Goal: Task Accomplishment & Management: Manage account settings

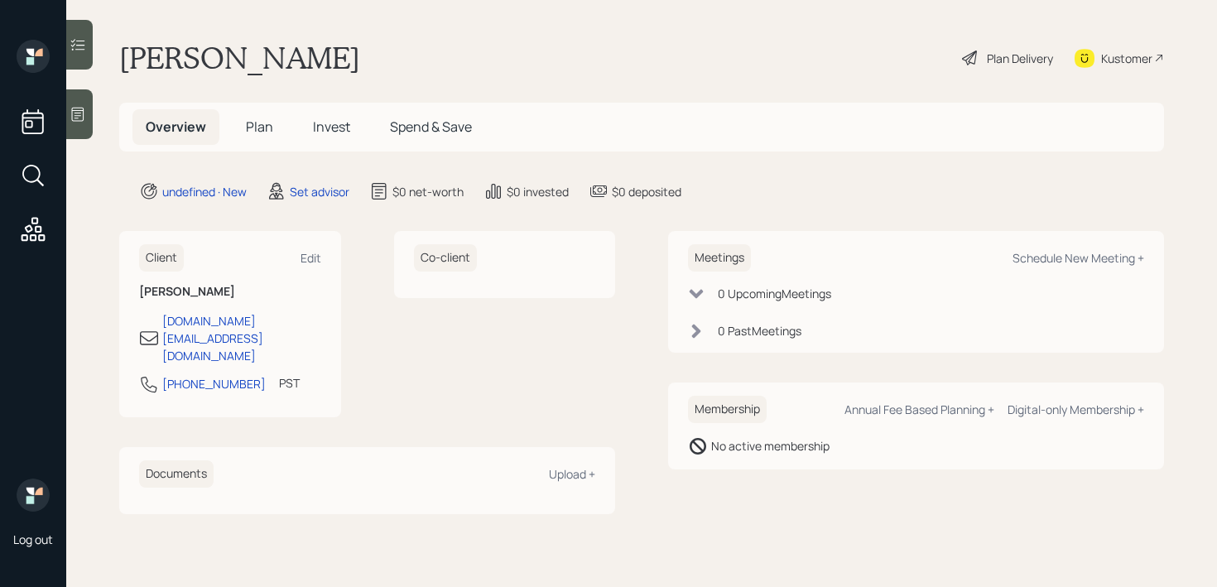
click at [71, 120] on icon at bounding box center [78, 114] width 17 height 17
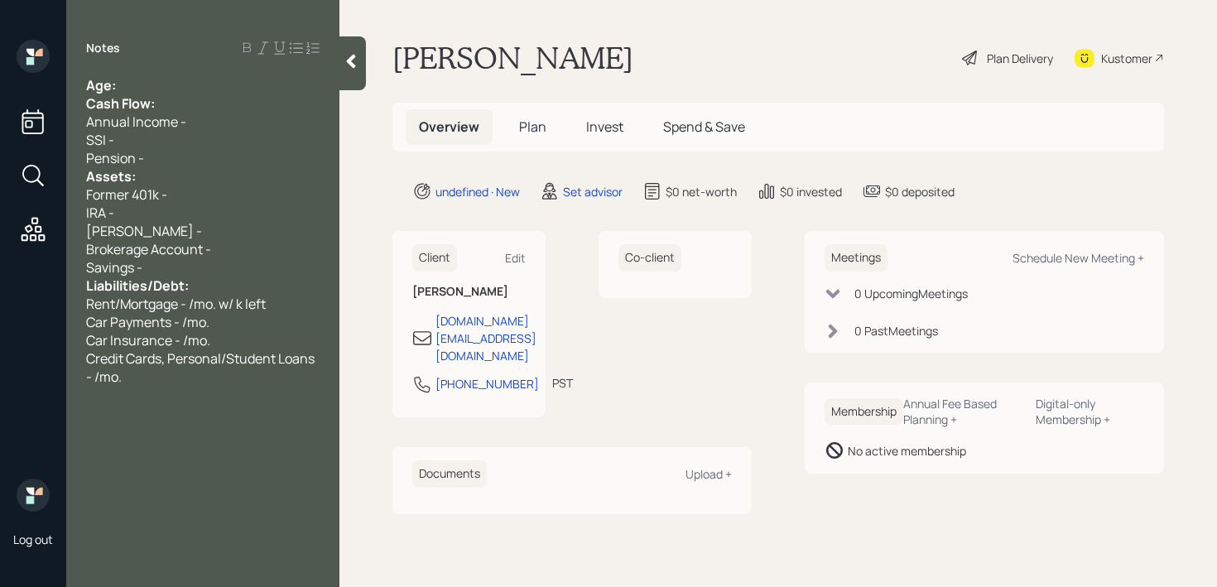
click at [223, 82] on div "Age:" at bounding box center [202, 85] width 233 height 18
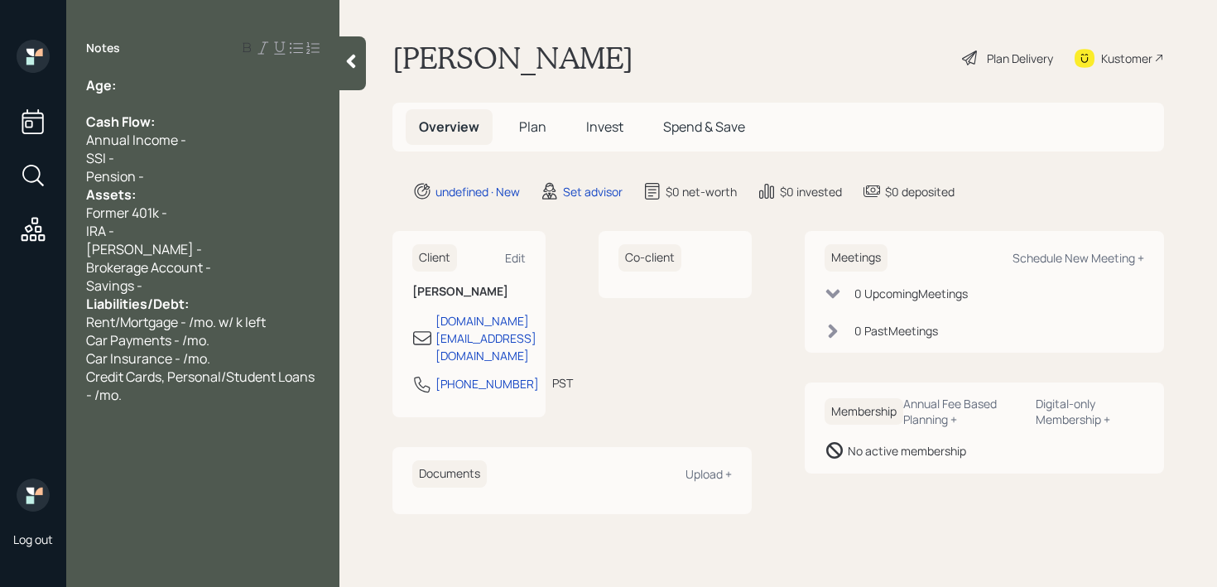
click at [211, 181] on div "Pension -" at bounding box center [202, 176] width 233 height 18
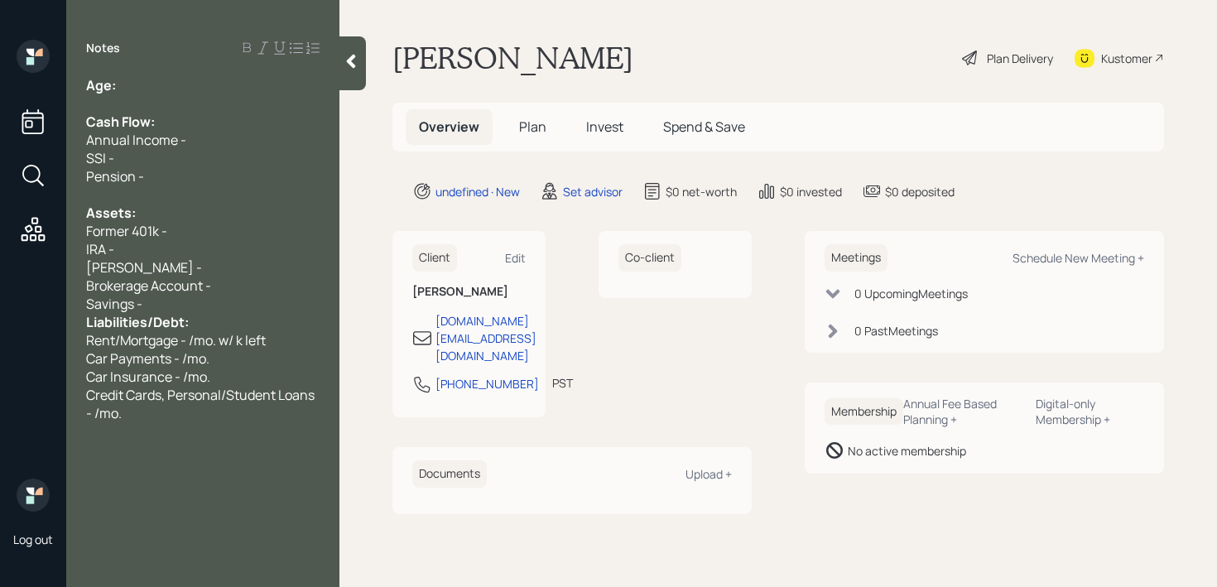
click at [222, 299] on div "Savings -" at bounding box center [202, 304] width 233 height 18
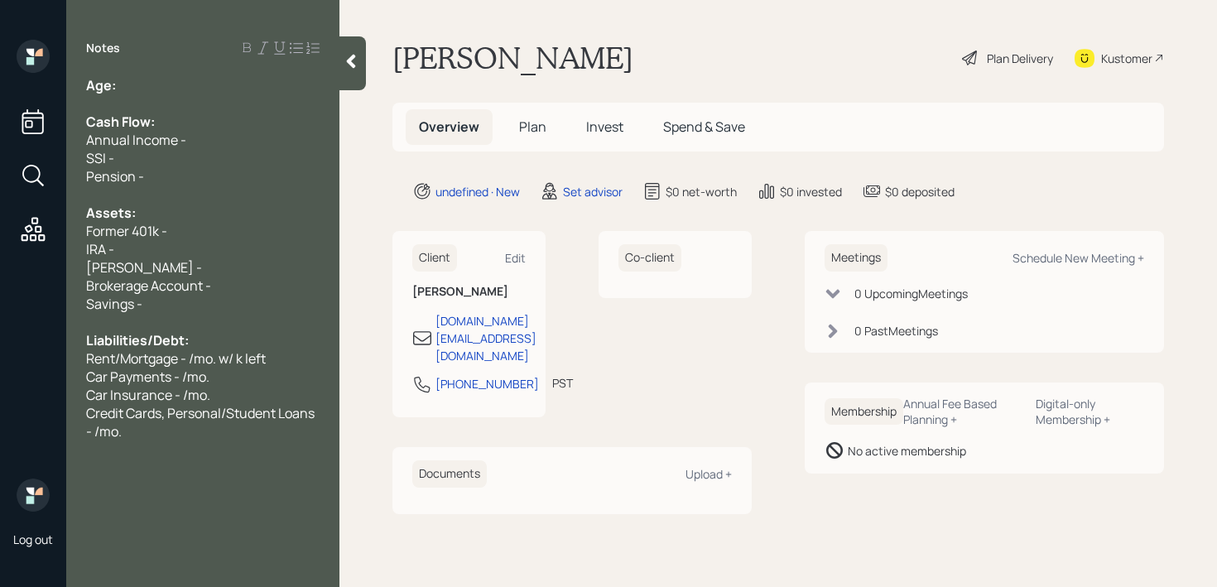
click at [183, 73] on div "Notes Age: Cash Flow: Annual Income - SSI - Pension - Assets: Former 401k - IRA…" at bounding box center [202, 303] width 273 height 527
click at [185, 85] on div "Age:" at bounding box center [202, 85] width 233 height 18
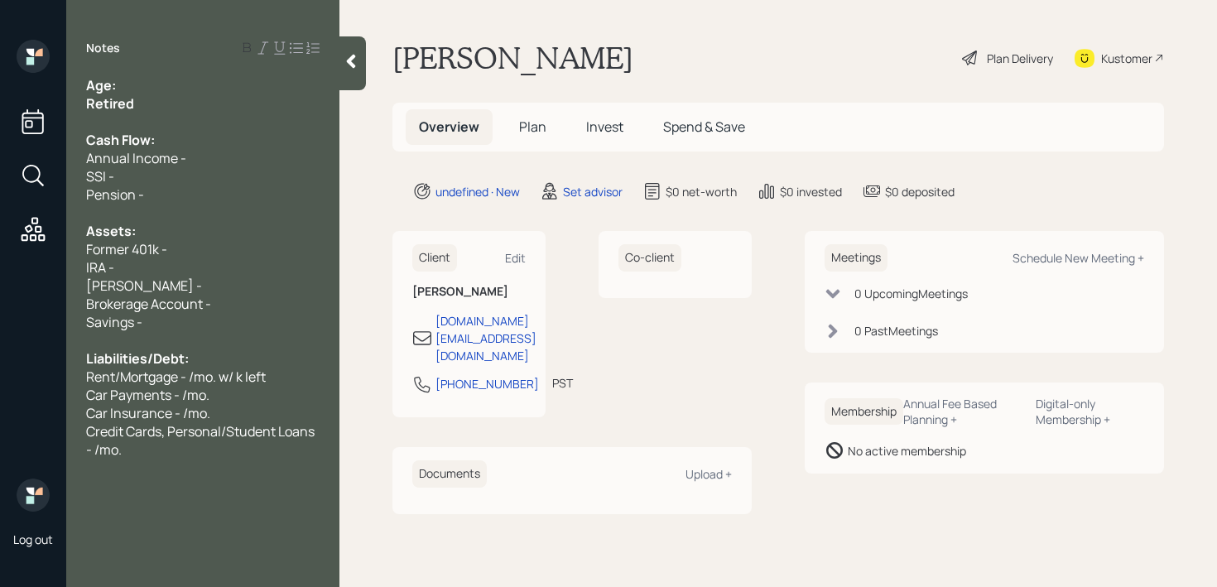
drag, startPoint x: 149, startPoint y: 104, endPoint x: 4, endPoint y: 104, distance: 144.8
click at [12, 104] on div "Log out Notes Age: Retired Cash Flow: Annual Income - SSI - Pension - Assets: F…" at bounding box center [608, 293] width 1217 height 587
click at [132, 87] on div "Age:" at bounding box center [202, 85] width 233 height 18
click at [231, 300] on div "Brokerage Account -" at bounding box center [202, 304] width 233 height 18
drag, startPoint x: 206, startPoint y: 301, endPoint x: 0, endPoint y: 301, distance: 206.1
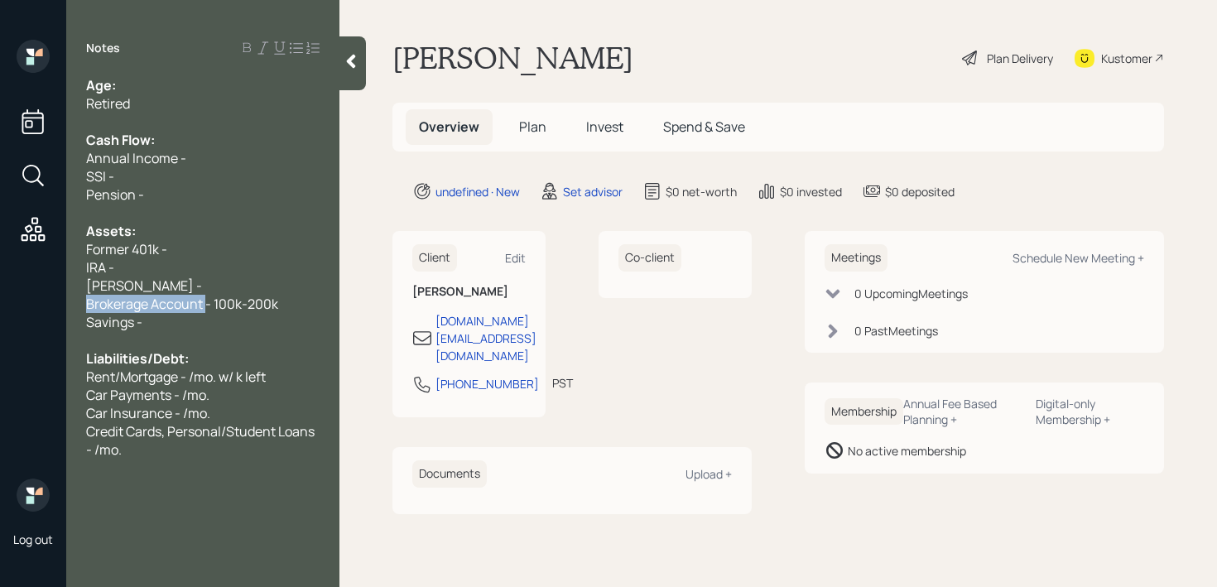
click at [0, 301] on div "Log out Notes Age: Retired Cash Flow: Annual Income - SSI - Pension - Assets: F…" at bounding box center [608, 293] width 1217 height 587
click at [158, 318] on div "Savings -" at bounding box center [202, 322] width 233 height 18
drag, startPoint x: 224, startPoint y: 313, endPoint x: 94, endPoint y: 312, distance: 130.8
click at [94, 313] on div "Savings - 150k" at bounding box center [202, 322] width 233 height 18
click at [109, 305] on span "Cash - 100k-200k" at bounding box center [139, 304] width 107 height 18
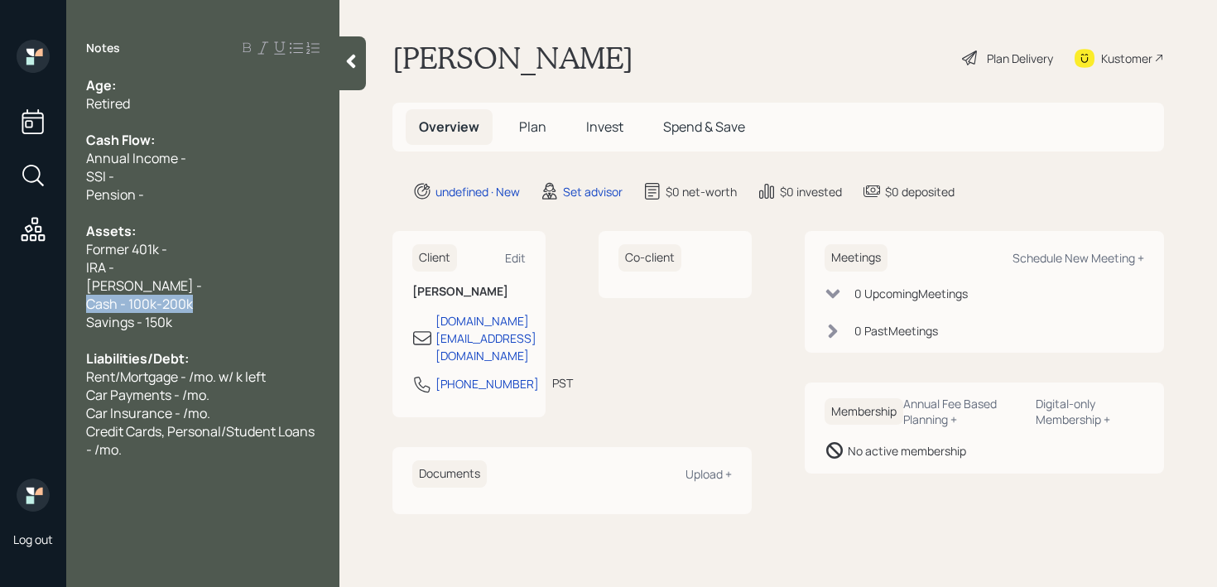
drag, startPoint x: 266, startPoint y: 305, endPoint x: 2, endPoint y: 305, distance: 263.2
click at [2, 305] on div "Log out Notes Age: Retired Cash Flow: Annual Income - SSI - Pension - Assets: F…" at bounding box center [608, 293] width 1217 height 587
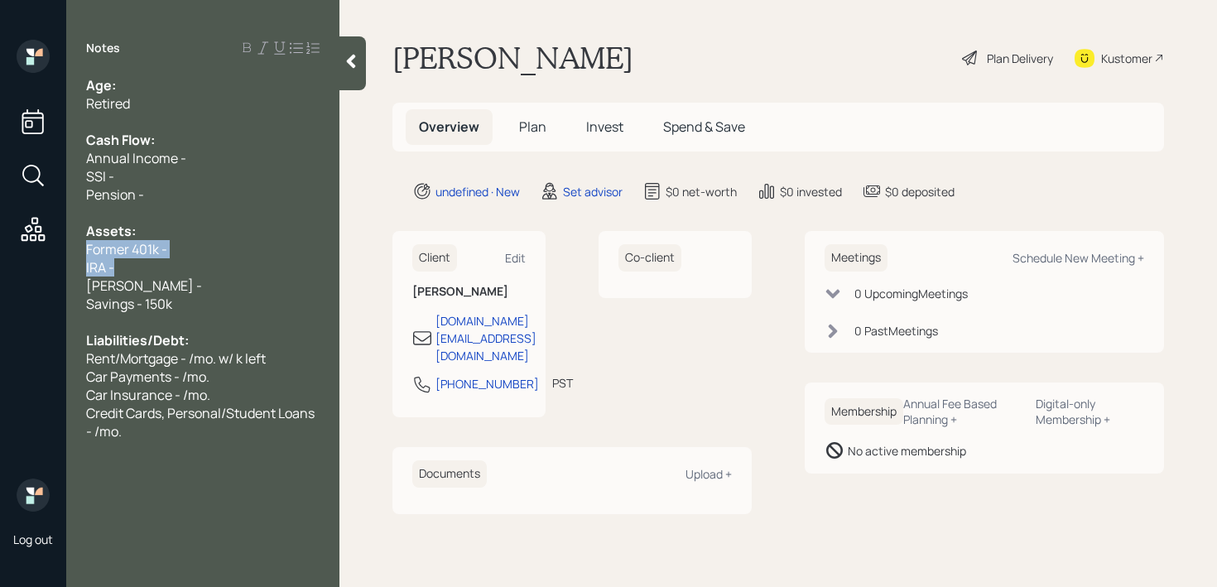
drag, startPoint x: 176, startPoint y: 275, endPoint x: 41, endPoint y: 247, distance: 137.7
click at [41, 247] on div "Log out Notes Age: Retired Cash Flow: Annual Income - SSI - Pension - Assets: F…" at bounding box center [608, 293] width 1217 height 587
click at [206, 279] on div "[PERSON_NAME] -" at bounding box center [202, 285] width 233 height 18
click at [224, 84] on div "Age:" at bounding box center [202, 85] width 233 height 18
drag, startPoint x: 149, startPoint y: 89, endPoint x: 119, endPoint y: 89, distance: 29.8
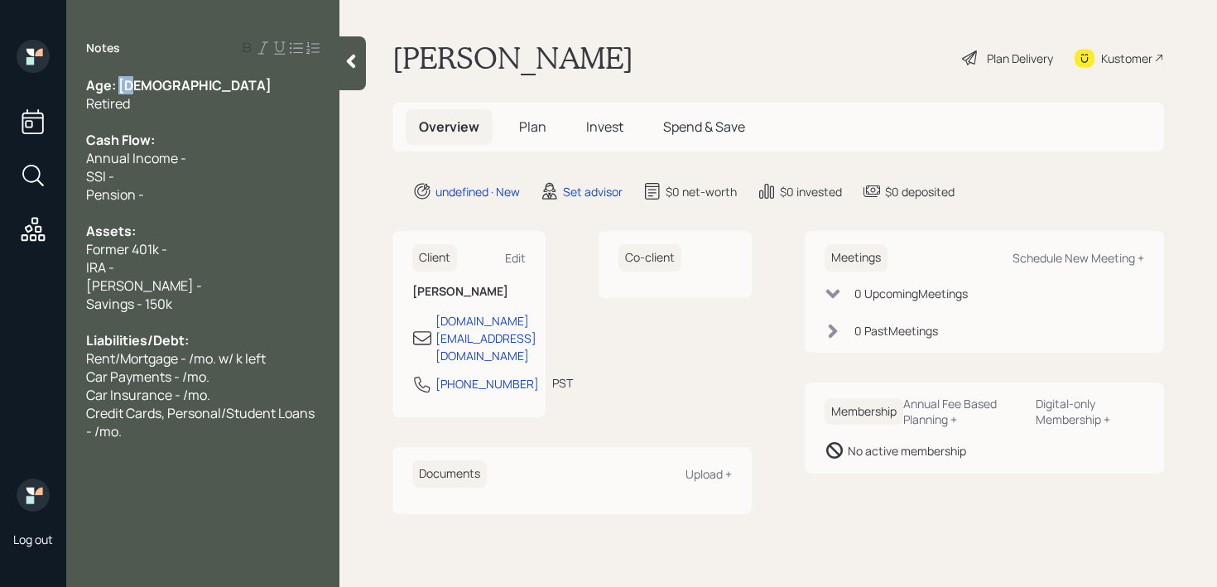
click at [119, 89] on div "Age: [DEMOGRAPHIC_DATA]" at bounding box center [202, 85] width 233 height 18
click at [224, 291] on div "[PERSON_NAME] -" at bounding box center [202, 285] width 233 height 18
click at [224, 282] on div "[PERSON_NAME] -" at bounding box center [202, 285] width 233 height 18
click at [191, 187] on div "Pension -" at bounding box center [202, 194] width 233 height 18
click at [204, 160] on div "Annual Income -" at bounding box center [202, 158] width 233 height 18
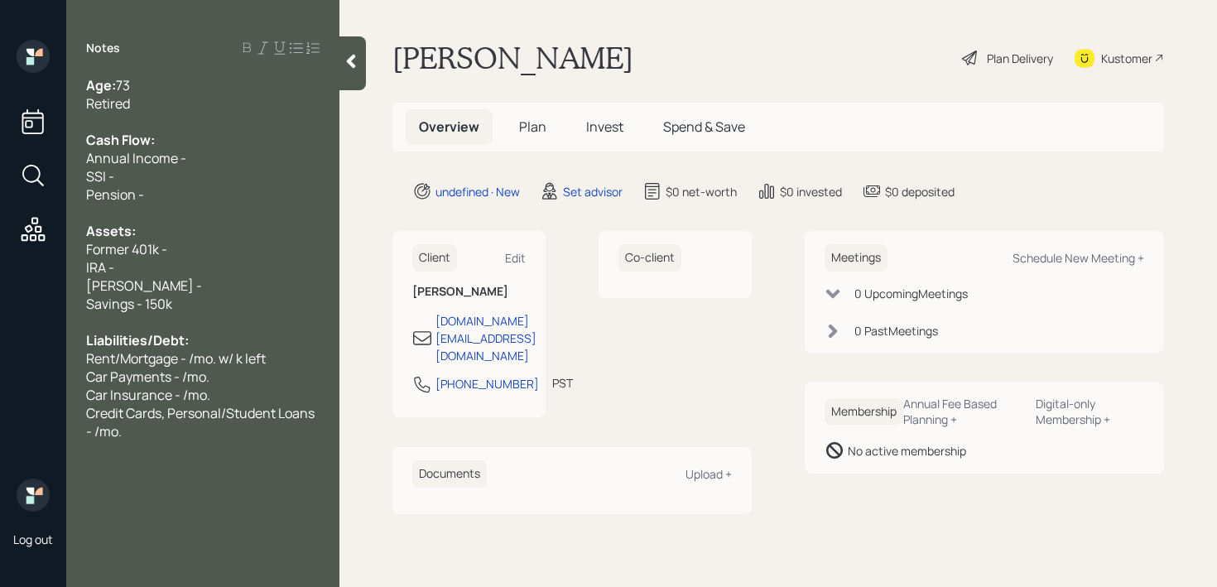
click at [195, 174] on div "SSI -" at bounding box center [202, 176] width 233 height 18
click at [177, 304] on div "Savings - 150k" at bounding box center [202, 304] width 233 height 18
click at [195, 302] on div "Savings - 150k" at bounding box center [202, 304] width 233 height 18
click at [224, 300] on div "Savings - 200k" at bounding box center [202, 304] width 233 height 18
click at [229, 271] on div "IRA -" at bounding box center [202, 267] width 233 height 18
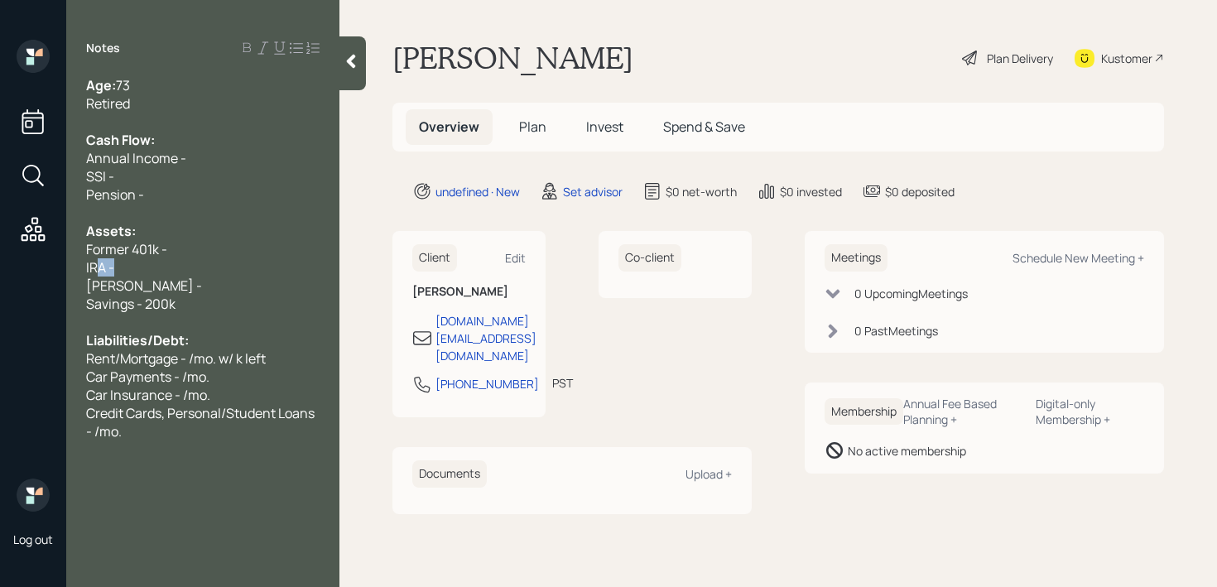
drag, startPoint x: 228, startPoint y: 274, endPoint x: 97, endPoint y: 273, distance: 131.6
click at [97, 273] on div "IRA -" at bounding box center [202, 267] width 233 height 18
click at [129, 274] on div "IRA -" at bounding box center [202, 267] width 233 height 18
drag, startPoint x: 156, startPoint y: 285, endPoint x: 76, endPoint y: 252, distance: 86.5
click at [76, 252] on div "Age: [DEMOGRAPHIC_DATA] Retired Cash Flow: Annual Income - SSI - Pension - Asse…" at bounding box center [202, 258] width 273 height 364
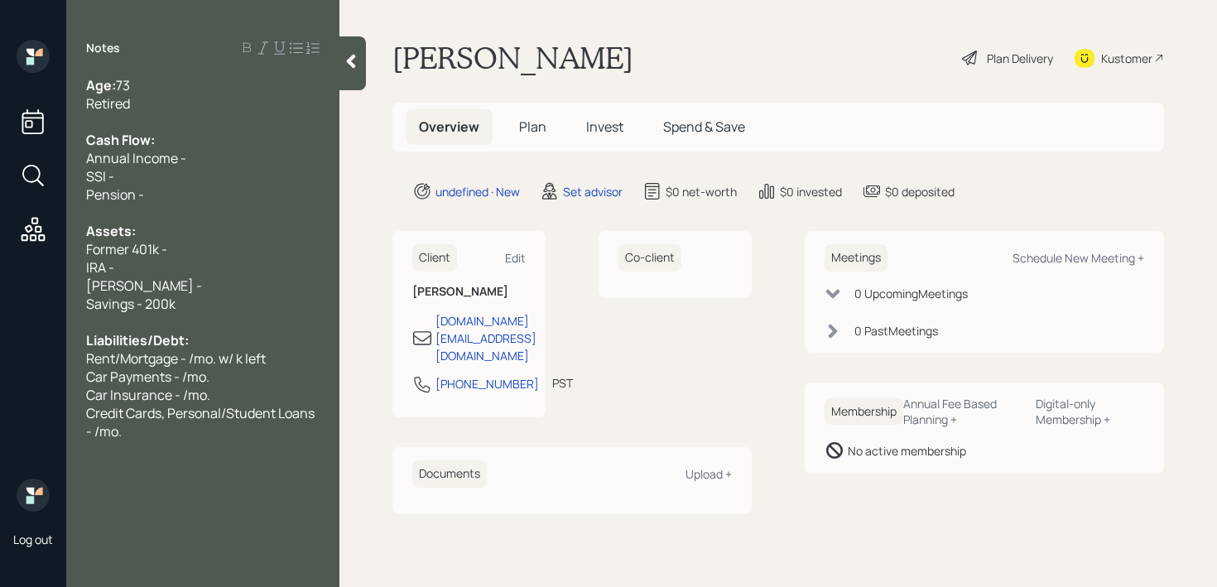
click at [155, 272] on div "IRA -" at bounding box center [202, 267] width 233 height 18
drag, startPoint x: 156, startPoint y: 280, endPoint x: 70, endPoint y: 267, distance: 87.9
click at [70, 267] on div "Age: [DEMOGRAPHIC_DATA] Retired Cash Flow: Annual Income - SSI - Pension - Asse…" at bounding box center [202, 258] width 273 height 364
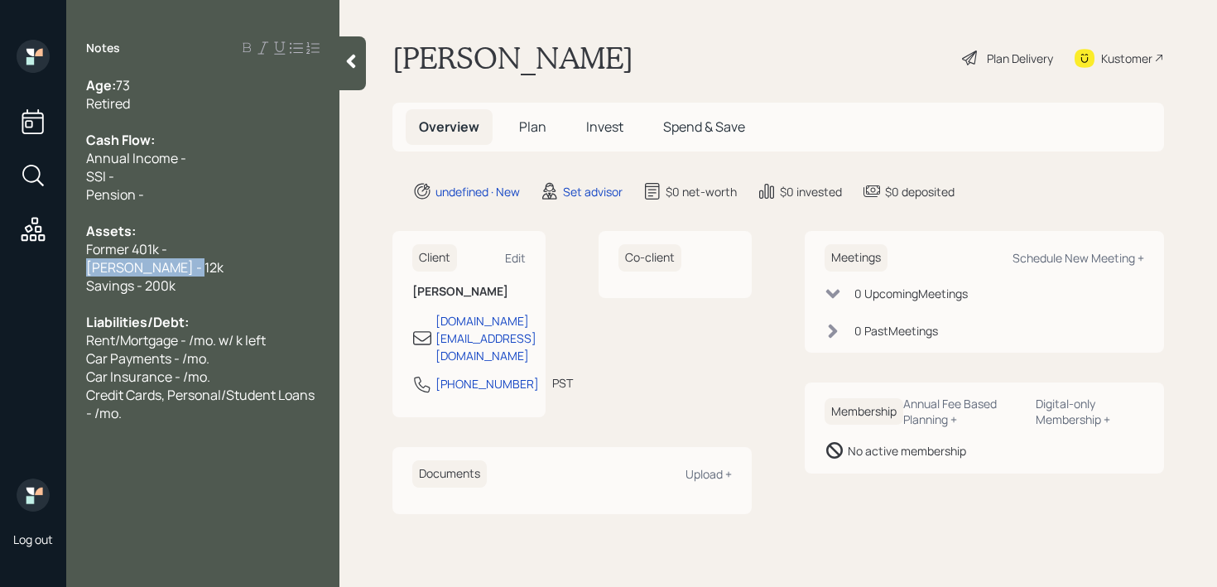
drag, startPoint x: 211, startPoint y: 265, endPoint x: 36, endPoint y: 270, distance: 174.7
click at [36, 270] on div "Log out Notes Age: [DEMOGRAPHIC_DATA] Retired Cash Flow: Annual Income - SSI - …" at bounding box center [608, 293] width 1217 height 587
click at [171, 270] on span "[PERSON_NAME] - 12k" at bounding box center [154, 267] width 137 height 18
click at [212, 271] on div "[PERSON_NAME] - 12k" at bounding box center [202, 267] width 233 height 18
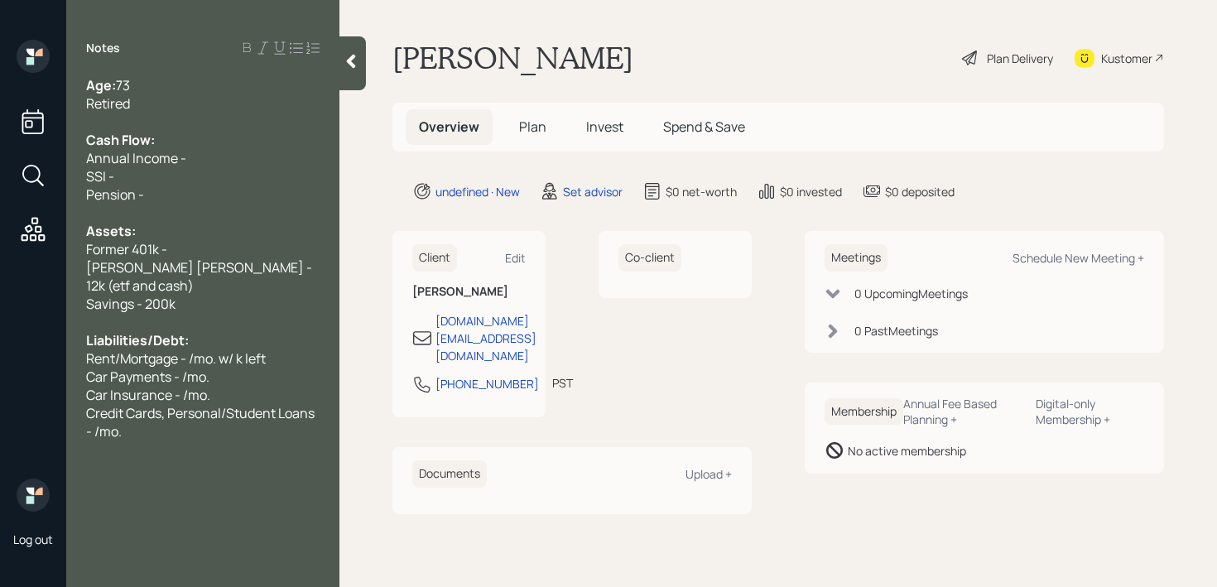
click at [242, 273] on span "[PERSON_NAME] [PERSON_NAME] - 12k (etf and cash)" at bounding box center [200, 276] width 228 height 36
click at [227, 163] on div "Annual Income -" at bounding box center [202, 158] width 233 height 18
click at [225, 173] on div "SSI -" at bounding box center [202, 176] width 233 height 18
click at [118, 184] on span "SSI - /mo." at bounding box center [115, 176] width 58 height 18
click at [214, 161] on div "Annual Income -" at bounding box center [202, 158] width 233 height 18
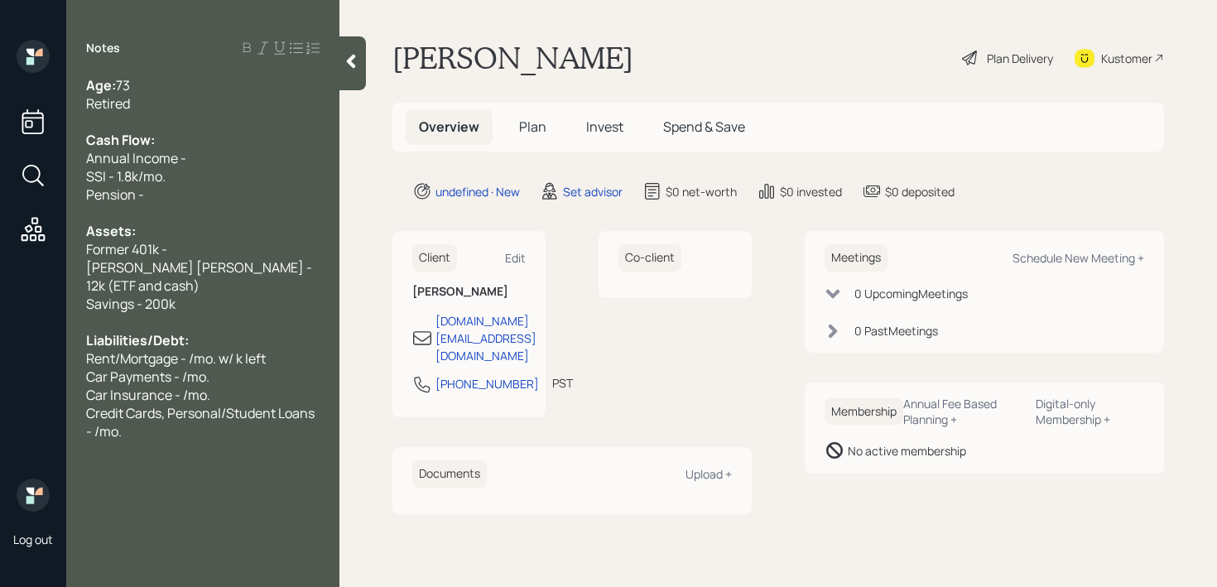
click at [207, 180] on div "SSI - 1.8k/mo." at bounding box center [202, 176] width 233 height 18
click at [161, 421] on div "Notes Age: [DEMOGRAPHIC_DATA] Retired Cash Flow: Annual Income - SSI - 1.8k/mo.…" at bounding box center [202, 303] width 273 height 527
click at [163, 418] on div "Credit Cards, Personal/Student Loans - /mo." at bounding box center [202, 422] width 233 height 36
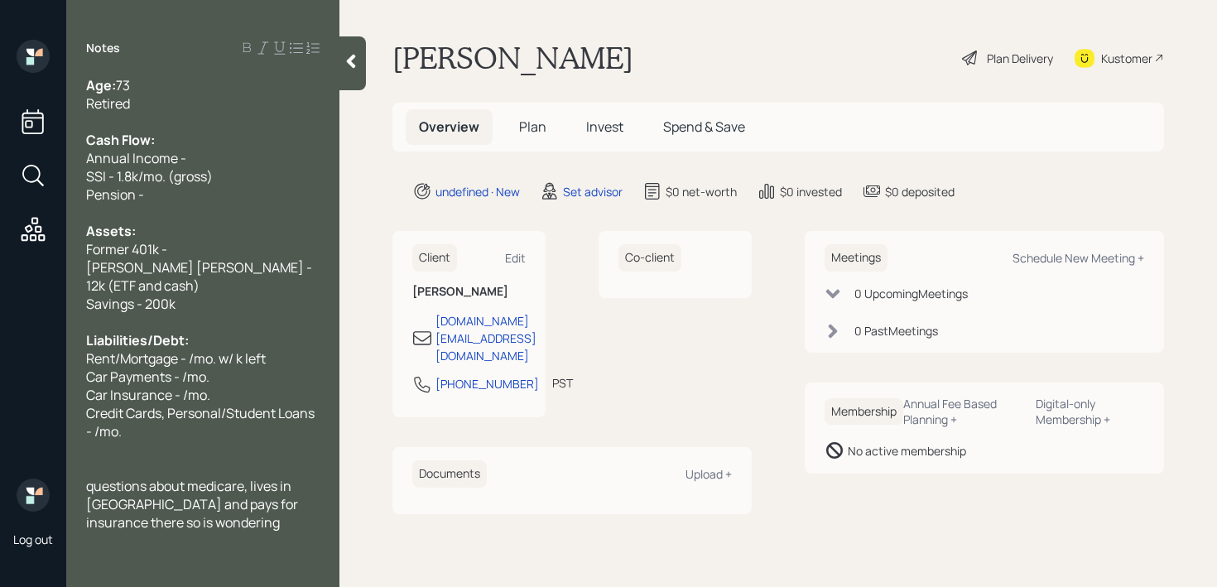
click at [204, 507] on div "questions about medicare, lives in [GEOGRAPHIC_DATA] and pays for insurance the…" at bounding box center [202, 504] width 233 height 55
click at [96, 489] on span "questions about medicare, lives in [GEOGRAPHIC_DATA] and pays for insurance the…" at bounding box center [198, 513] width 225 height 73
click at [142, 507] on span "questions about medicare, lives in [GEOGRAPHIC_DATA] and pays for insurance the…" at bounding box center [198, 513] width 225 height 73
click at [94, 477] on span "questions about medicare, lives in [GEOGRAPHIC_DATA] and pays for insurance the…" at bounding box center [198, 513] width 225 height 73
click at [190, 516] on div "Questions about medicare, lives in [GEOGRAPHIC_DATA] and pays for insurance the…" at bounding box center [202, 513] width 233 height 73
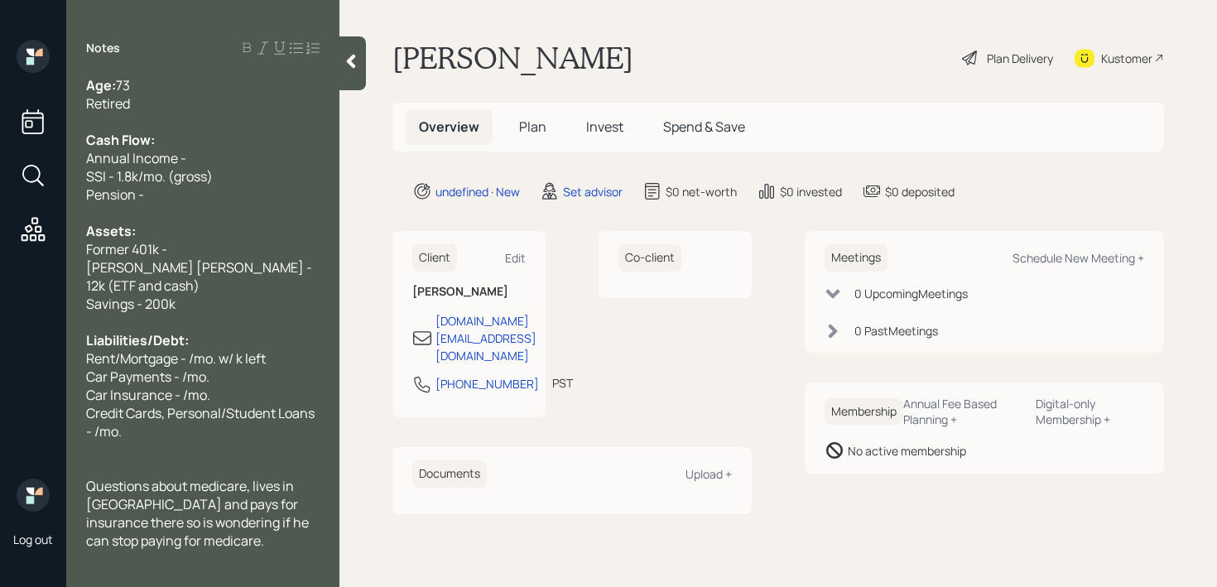
click at [229, 404] on span "Credit Cards, Personal/Student Loans - /mo." at bounding box center [201, 422] width 231 height 36
click at [229, 405] on div "Credit Cards, Personal/Student Loans - /mo." at bounding box center [202, 422] width 233 height 36
click at [204, 459] on div at bounding box center [202, 468] width 233 height 18
click at [226, 313] on div at bounding box center [202, 322] width 233 height 18
drag, startPoint x: 227, startPoint y: 339, endPoint x: 227, endPoint y: 358, distance: 19.0
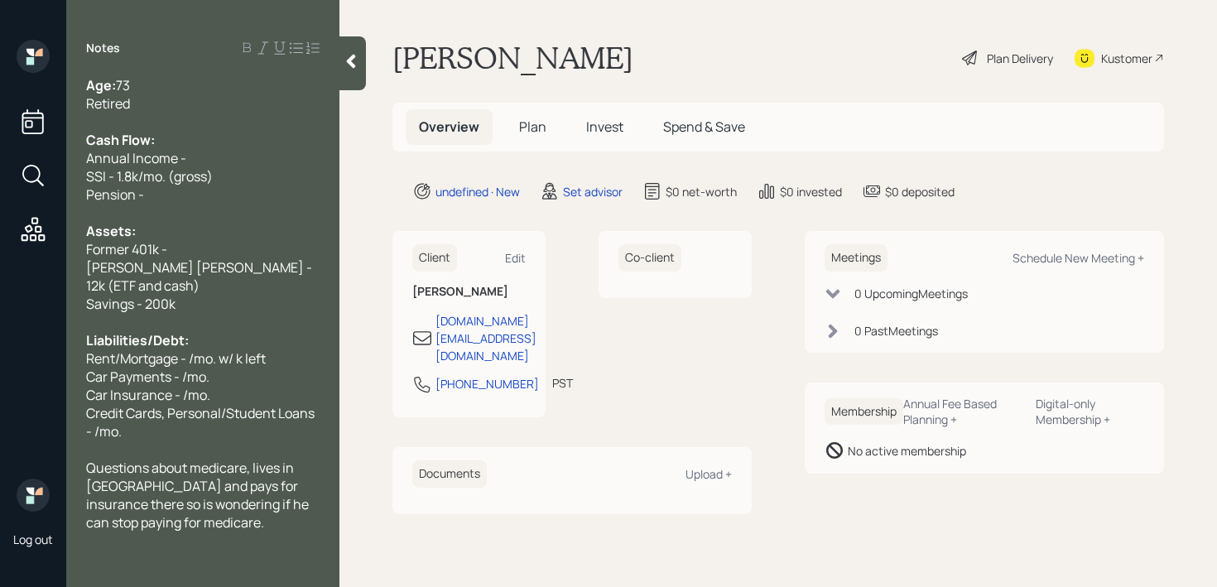
click at [227, 349] on span "Rent/Mortgage - /mo. w/ k left" at bounding box center [176, 358] width 180 height 18
click at [227, 386] on div "Car Insurance - /mo." at bounding box center [202, 395] width 233 height 18
click at [191, 349] on span "Rent/Mortgage - /mo. w/ k left" at bounding box center [176, 358] width 180 height 18
click at [180, 349] on span "Rent/Mortgage - /mo. w/ k left" at bounding box center [176, 358] width 180 height 18
drag, startPoint x: 189, startPoint y: 252, endPoint x: 0, endPoint y: 252, distance: 188.7
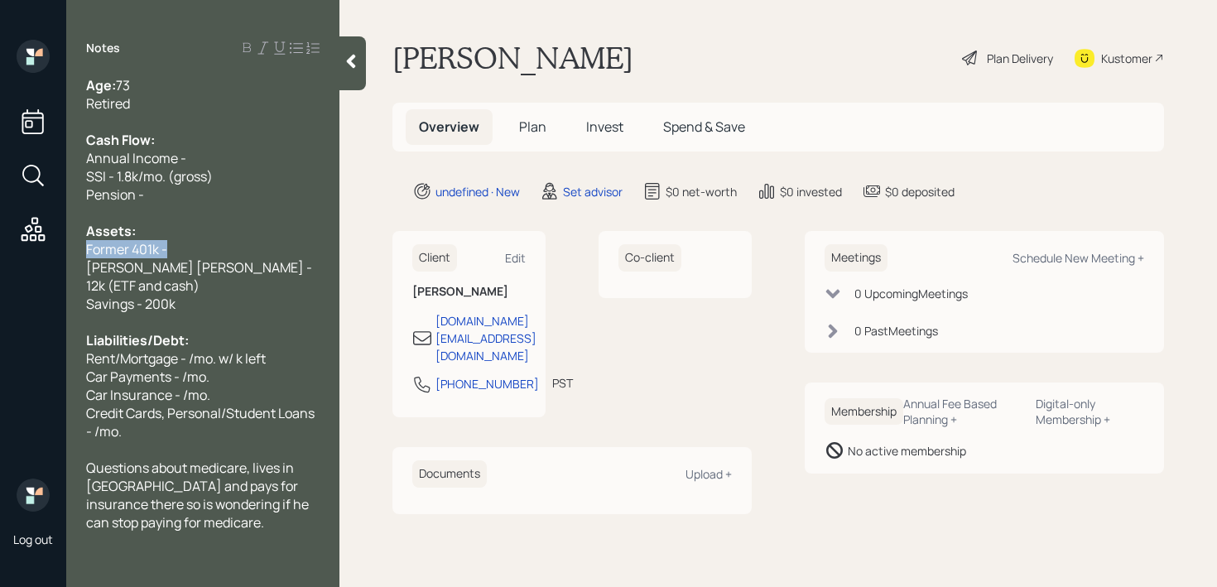
click at [0, 252] on div "Log out Notes Age: [DEMOGRAPHIC_DATA] Retired Cash Flow: Annual Income - SSI - …" at bounding box center [608, 293] width 1217 height 587
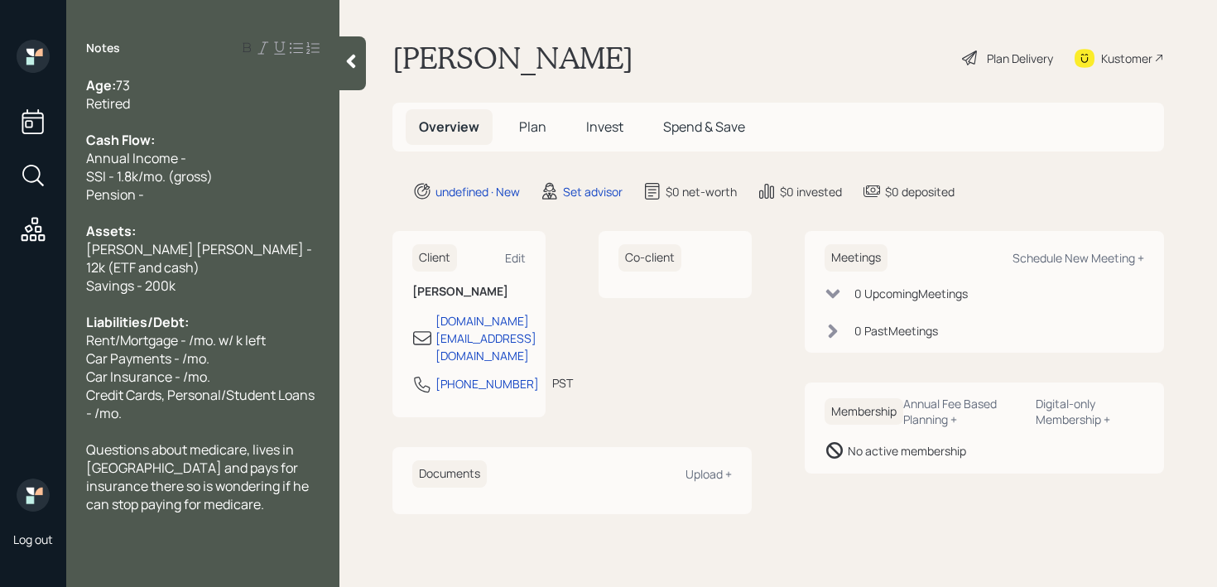
click at [144, 192] on div "Pension -" at bounding box center [202, 194] width 233 height 18
click at [235, 167] on div "SSI - 1.8k/mo. (gross)" at bounding box center [202, 176] width 233 height 18
click at [225, 189] on div "Pension - k" at bounding box center [202, 194] width 233 height 18
drag, startPoint x: 233, startPoint y: 166, endPoint x: 0, endPoint y: 166, distance: 233.4
click at [0, 166] on div "Log out Notes Age: [DEMOGRAPHIC_DATA] Retired Cash Flow: Annual Income - SSI - …" at bounding box center [608, 293] width 1217 height 587
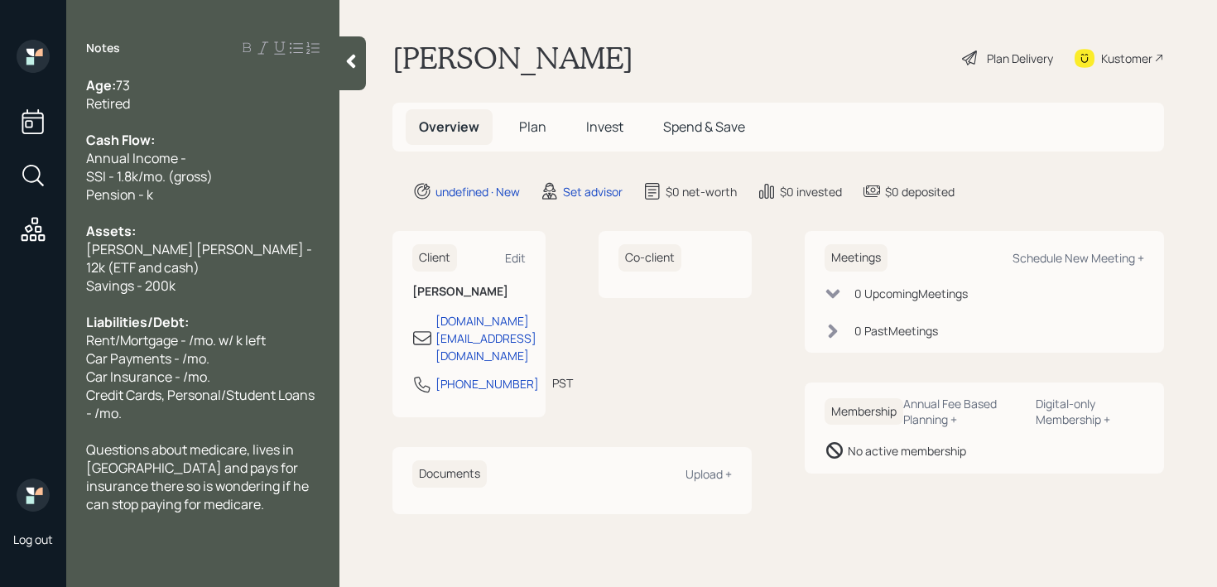
click at [182, 161] on span "Annual Income -" at bounding box center [136, 158] width 100 height 18
drag, startPoint x: 223, startPoint y: 175, endPoint x: 0, endPoint y: 175, distance: 223.5
click at [0, 175] on div "Log out Notes Age: [DEMOGRAPHIC_DATA] Retired Cash Flow: Annual Income - SSI - …" at bounding box center [608, 293] width 1217 height 587
click at [237, 490] on div "Questions about medicare, lives in [GEOGRAPHIC_DATA] and pays for insurance the…" at bounding box center [202, 476] width 233 height 73
click at [144, 199] on span "Pension - k" at bounding box center [119, 194] width 67 height 18
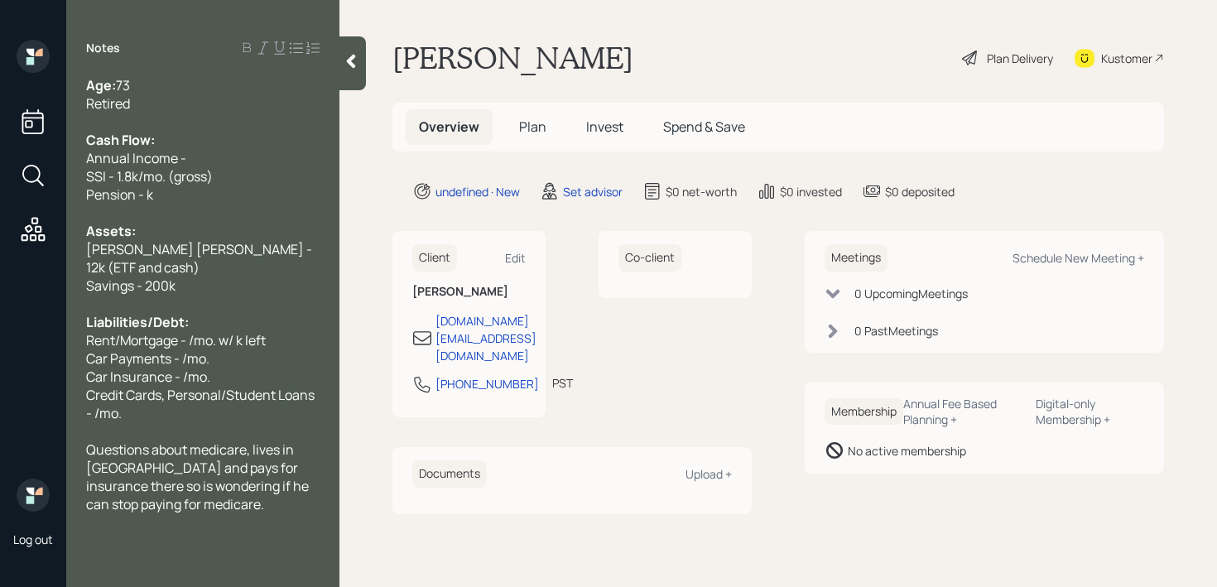
click at [149, 199] on span "Pension - k" at bounding box center [119, 194] width 67 height 18
click at [243, 132] on div "Cash Flow:" at bounding box center [202, 140] width 233 height 18
click at [251, 119] on div at bounding box center [202, 122] width 233 height 18
click at [211, 192] on div "Pension - k" at bounding box center [202, 194] width 233 height 18
click at [221, 151] on div "Annual Income -" at bounding box center [202, 158] width 233 height 18
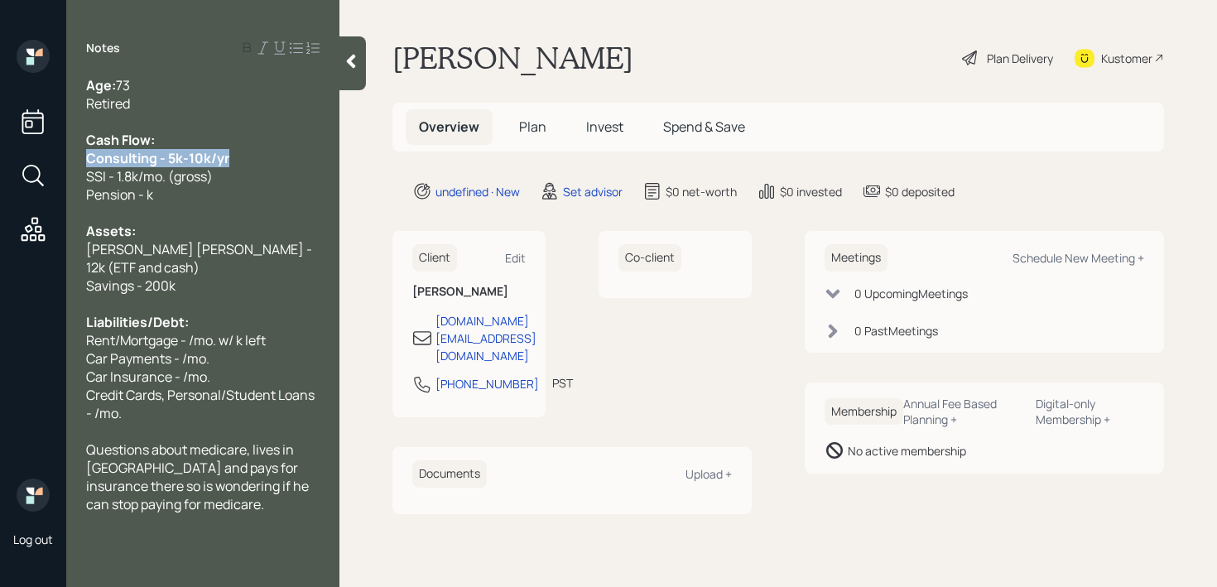
drag, startPoint x: 238, startPoint y: 162, endPoint x: 50, endPoint y: 162, distance: 188.7
click at [50, 162] on div "Log out Notes Age: [DEMOGRAPHIC_DATA] Retired Cash Flow: Consulting - 5k-10k/yr…" at bounding box center [608, 293] width 1217 height 587
click at [149, 161] on span "Consulting - 5k-10k/yr" at bounding box center [153, 158] width 134 height 18
drag, startPoint x: 204, startPoint y: 195, endPoint x: 0, endPoint y: 195, distance: 204.4
click at [0, 195] on div "Log out Notes Age: [DEMOGRAPHIC_DATA] Retired Cash Flow: Consulting - 5k-10k/yr…" at bounding box center [608, 293] width 1217 height 587
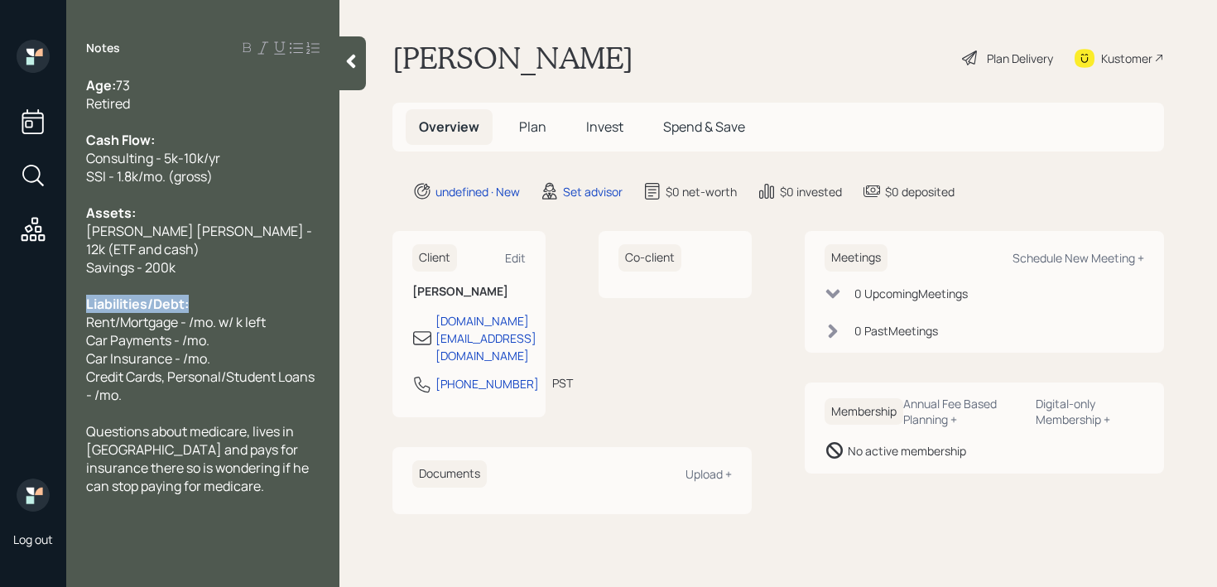
drag, startPoint x: 224, startPoint y: 286, endPoint x: 17, endPoint y: 286, distance: 206.9
click at [18, 286] on div "Log out Notes Age: [DEMOGRAPHIC_DATA] Retired Cash Flow: Consulting - 5k-10k/yr…" at bounding box center [608, 293] width 1217 height 587
click at [219, 236] on span "[PERSON_NAME] [PERSON_NAME] - 12k (ETF and cash)" at bounding box center [200, 240] width 228 height 36
click at [251, 163] on div "Consulting - 5k-10k/yr" at bounding box center [202, 158] width 233 height 18
drag, startPoint x: 251, startPoint y: 163, endPoint x: 50, endPoint y: 163, distance: 201.1
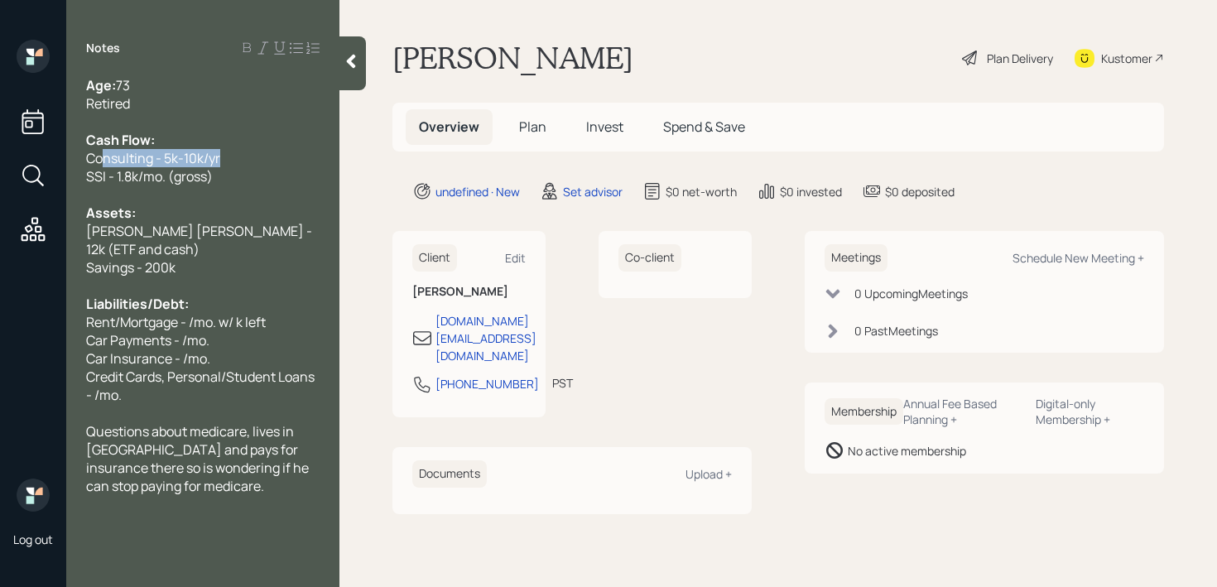
click at [50, 163] on div "Log out Notes Age: [DEMOGRAPHIC_DATA] Retired Cash Flow: Consulting - 5k-10k/yr…" at bounding box center [608, 293] width 1217 height 587
click at [161, 200] on div at bounding box center [202, 194] width 233 height 18
click at [224, 173] on div "SSI - 1.8k/mo. (gross)" at bounding box center [202, 176] width 233 height 18
click at [172, 313] on span "Rent/Mortgage - /mo. w/ k left" at bounding box center [176, 322] width 180 height 18
drag, startPoint x: 179, startPoint y: 302, endPoint x: 123, endPoint y: 303, distance: 55.5
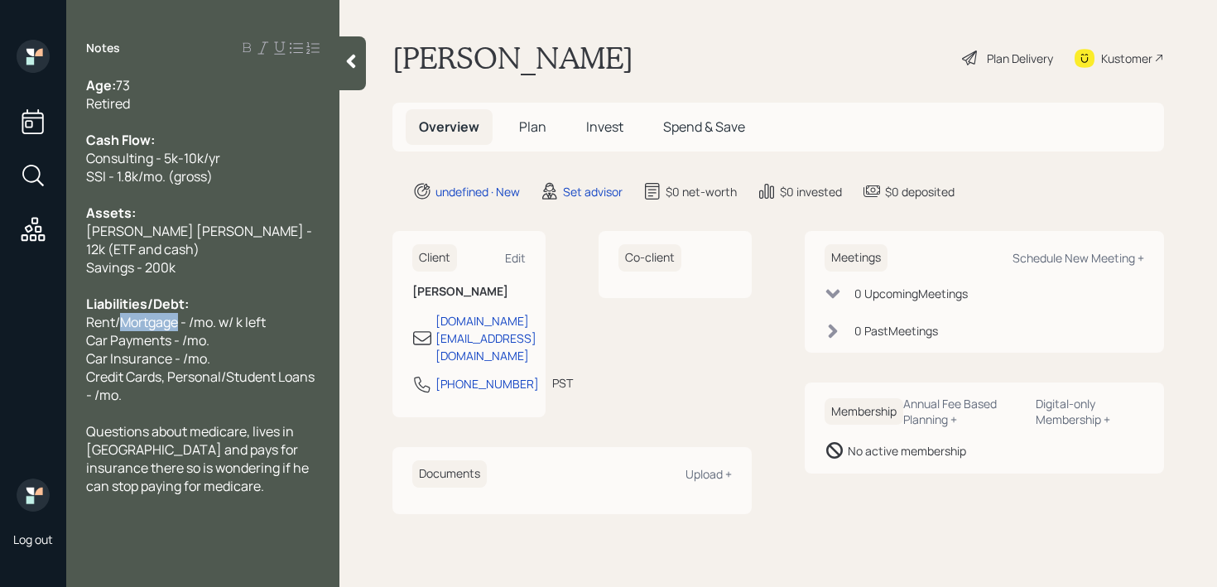
click at [123, 313] on span "Rent/Mortgage - /mo. w/ k left" at bounding box center [176, 322] width 180 height 18
drag, startPoint x: 238, startPoint y: 305, endPoint x: 179, endPoint y: 305, distance: 59.6
click at [179, 313] on div "Rent - 850/mo. w/ k left" at bounding box center [202, 322] width 233 height 18
click at [176, 86] on div "Age: [DEMOGRAPHIC_DATA]" at bounding box center [202, 85] width 233 height 18
click at [176, 113] on div at bounding box center [202, 122] width 233 height 18
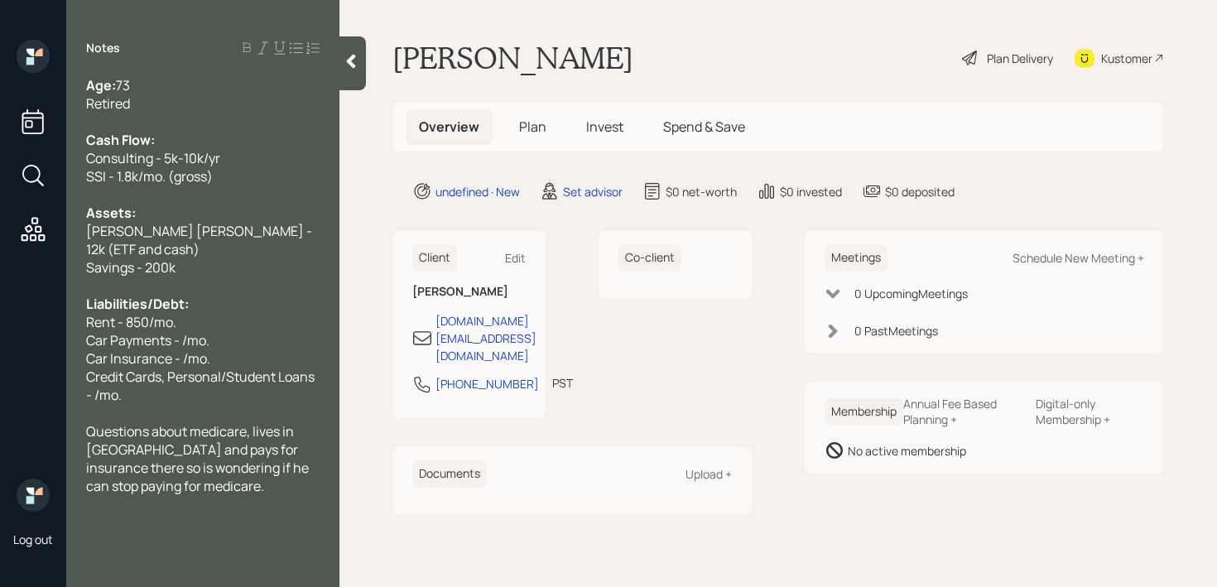
drag, startPoint x: 187, startPoint y: 300, endPoint x: 187, endPoint y: 280, distance: 20.7
click at [187, 313] on div "Rent - 850/mo." at bounding box center [202, 322] width 233 height 18
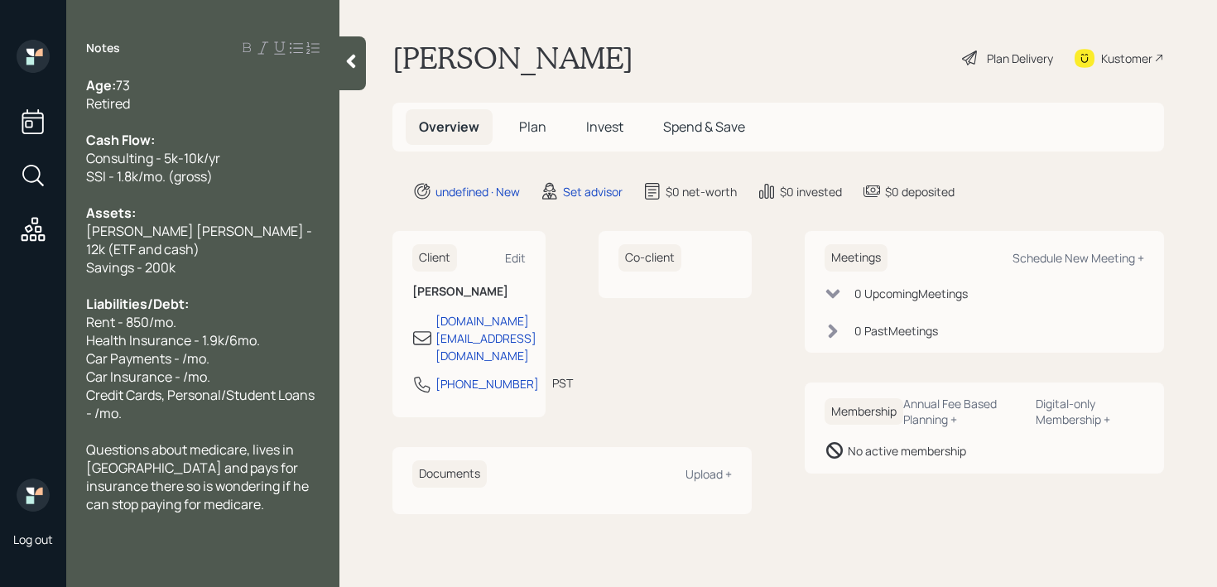
click at [188, 367] on span "Car Insurance - /mo." at bounding box center [148, 376] width 124 height 18
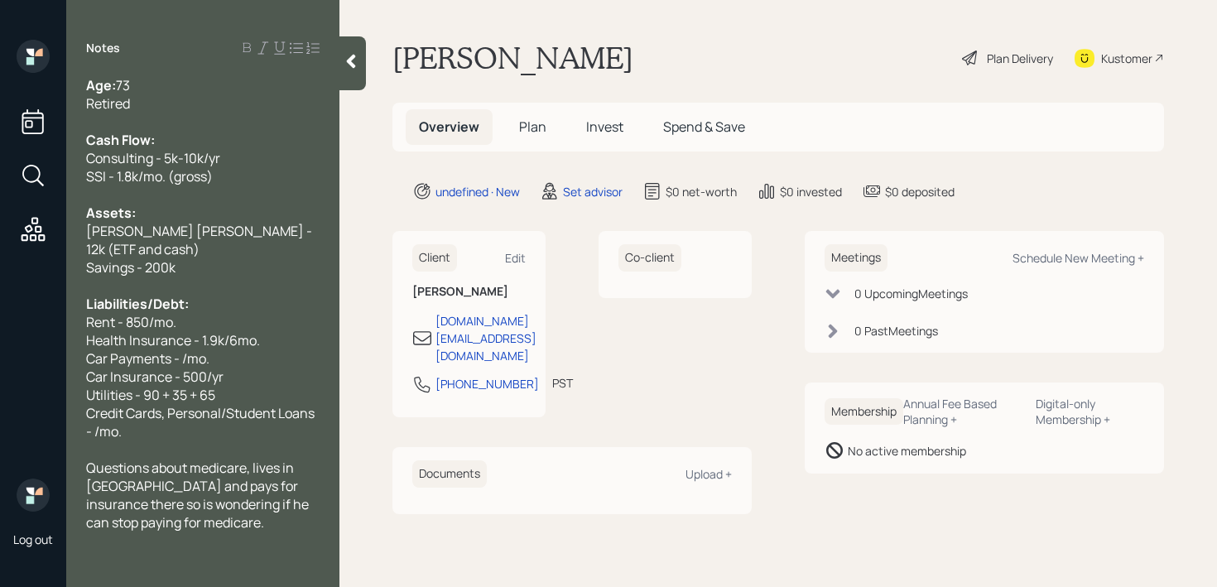
drag, startPoint x: 228, startPoint y: 378, endPoint x: 145, endPoint y: 378, distance: 83.6
click at [145, 386] on div "Utilities - 90 + 35 + 65" at bounding box center [202, 395] width 233 height 18
click at [169, 404] on span "Credit Cards, Personal/Student Loans - /mo." at bounding box center [201, 422] width 231 height 36
drag, startPoint x: 162, startPoint y: 411, endPoint x: 77, endPoint y: 393, distance: 87.0
click at [77, 393] on div "Age: [DEMOGRAPHIC_DATA] Retired Cash Flow: Consulting - 5k-10k/yr SSI - 1.8k/mo…" at bounding box center [202, 303] width 273 height 455
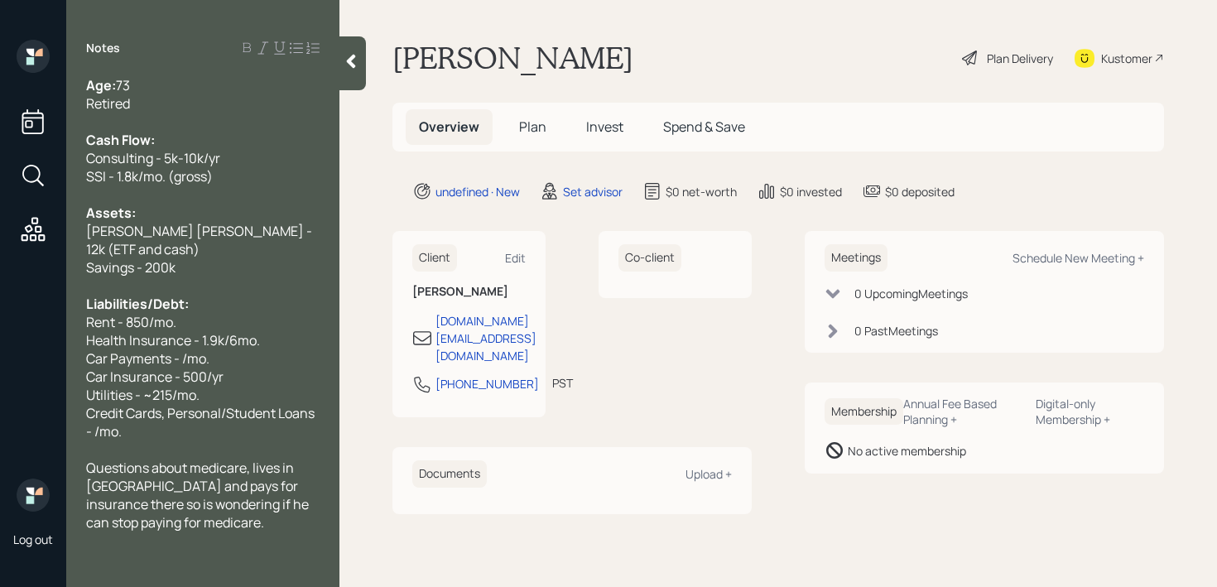
click at [112, 411] on span "Credit Cards, Personal/Student Loans - /mo." at bounding box center [201, 422] width 231 height 36
drag, startPoint x: 123, startPoint y: 411, endPoint x: 80, endPoint y: 397, distance: 45.3
click at [80, 397] on div "Age: [DEMOGRAPHIC_DATA] Retired Cash Flow: Consulting - 5k-10k/yr SSI - 1.8k/mo…" at bounding box center [202, 303] width 273 height 455
click at [118, 411] on span "Credit Cards, Personal/Student Loans - /mo." at bounding box center [201, 422] width 231 height 36
drag, startPoint x: 126, startPoint y: 413, endPoint x: 79, endPoint y: 397, distance: 48.9
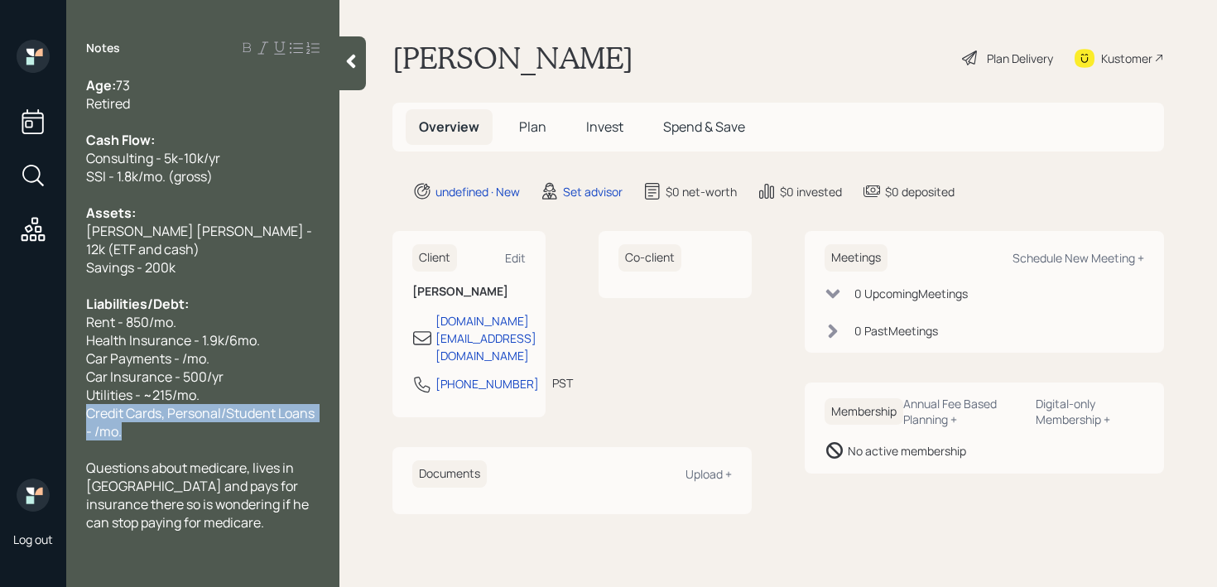
click at [79, 397] on div "Age: [DEMOGRAPHIC_DATA] Retired Cash Flow: Consulting - 5k-10k/yr SSI - 1.8k/mo…" at bounding box center [202, 303] width 273 height 455
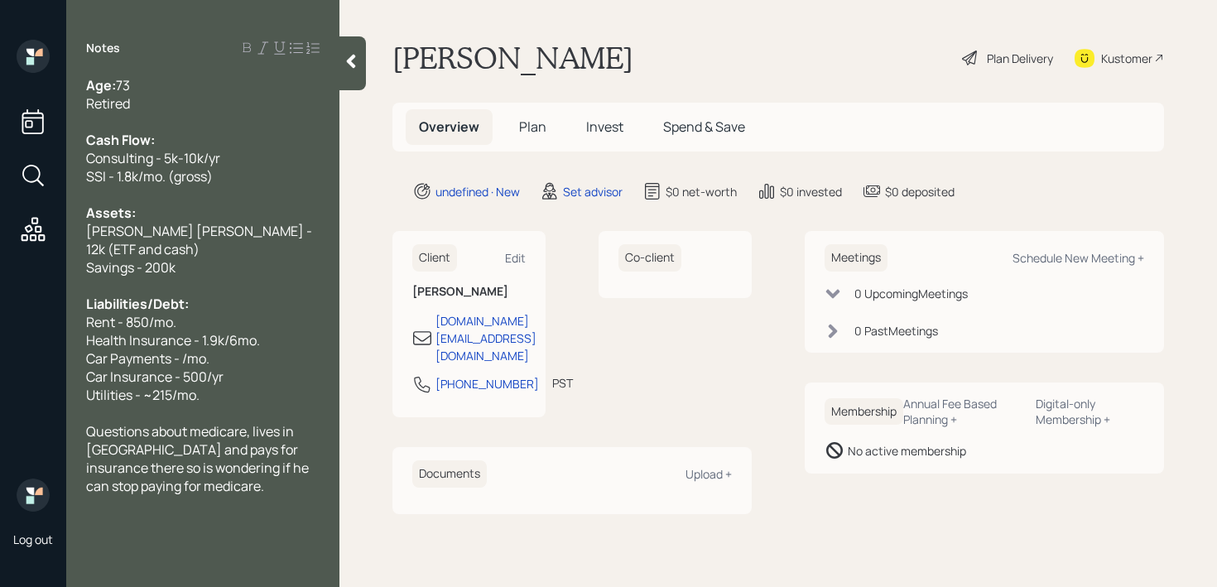
click at [214, 102] on div "Retired" at bounding box center [202, 103] width 233 height 18
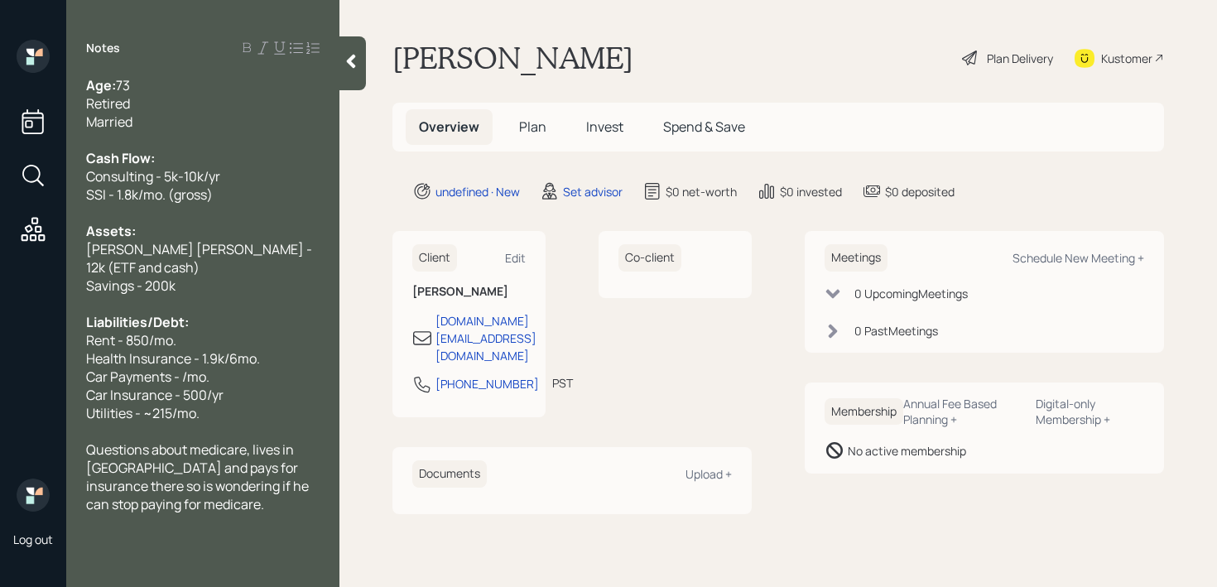
click at [358, 72] on div at bounding box center [352, 63] width 26 height 54
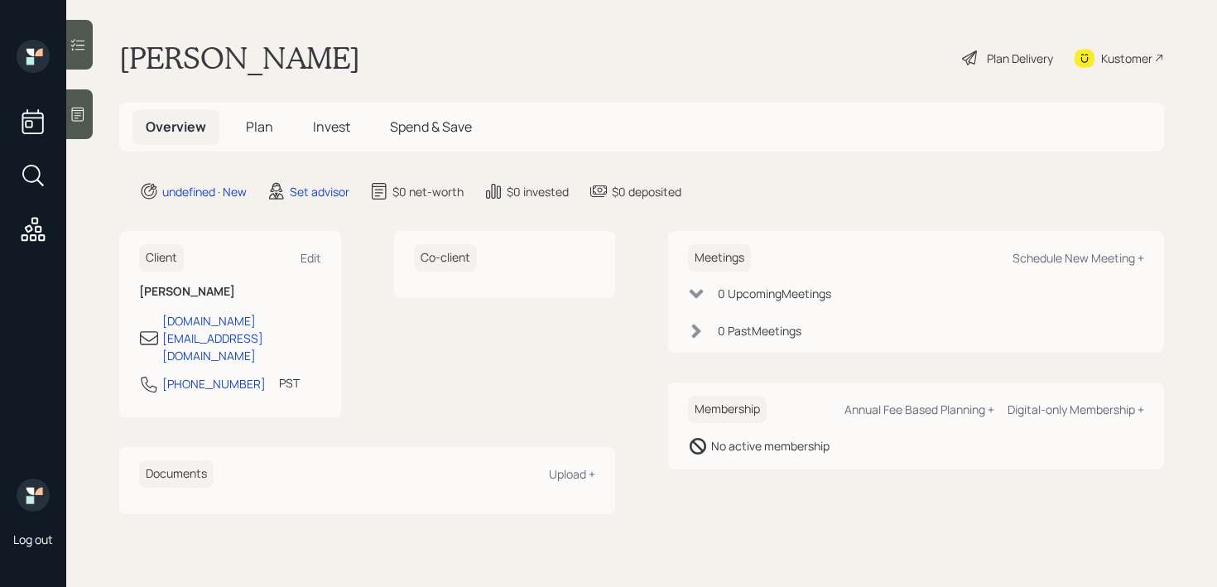
click at [76, 125] on div at bounding box center [79, 114] width 26 height 50
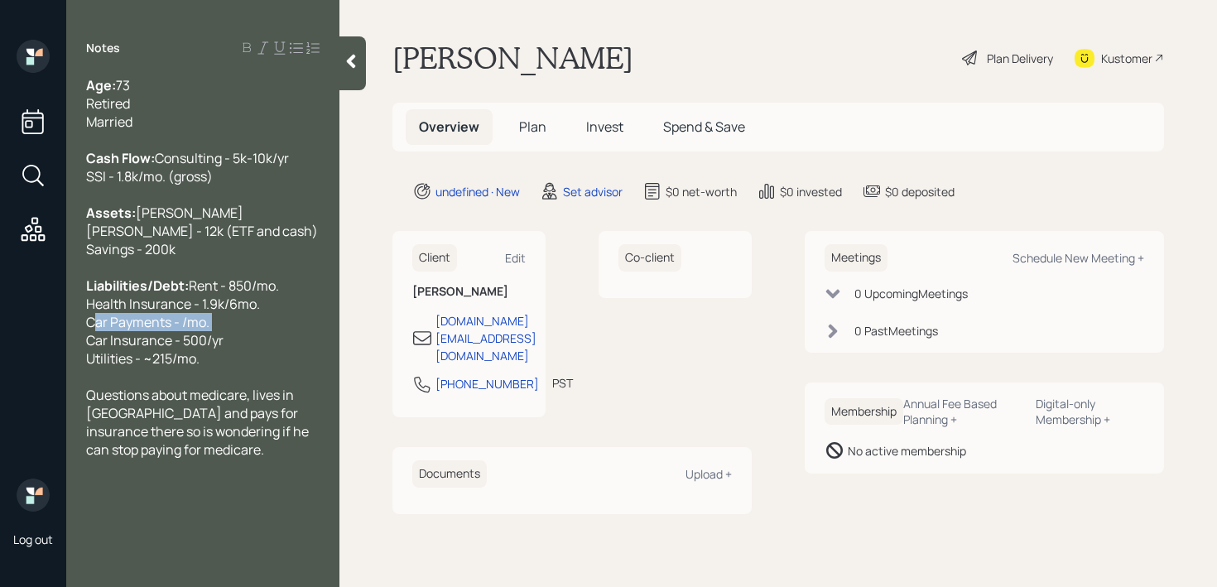
drag, startPoint x: 215, startPoint y: 363, endPoint x: 57, endPoint y: 363, distance: 158.1
click at [57, 363] on div "Log out Notes Age: [DEMOGRAPHIC_DATA] Retired Married Cash Flow: Consulting - 5…" at bounding box center [608, 293] width 1217 height 587
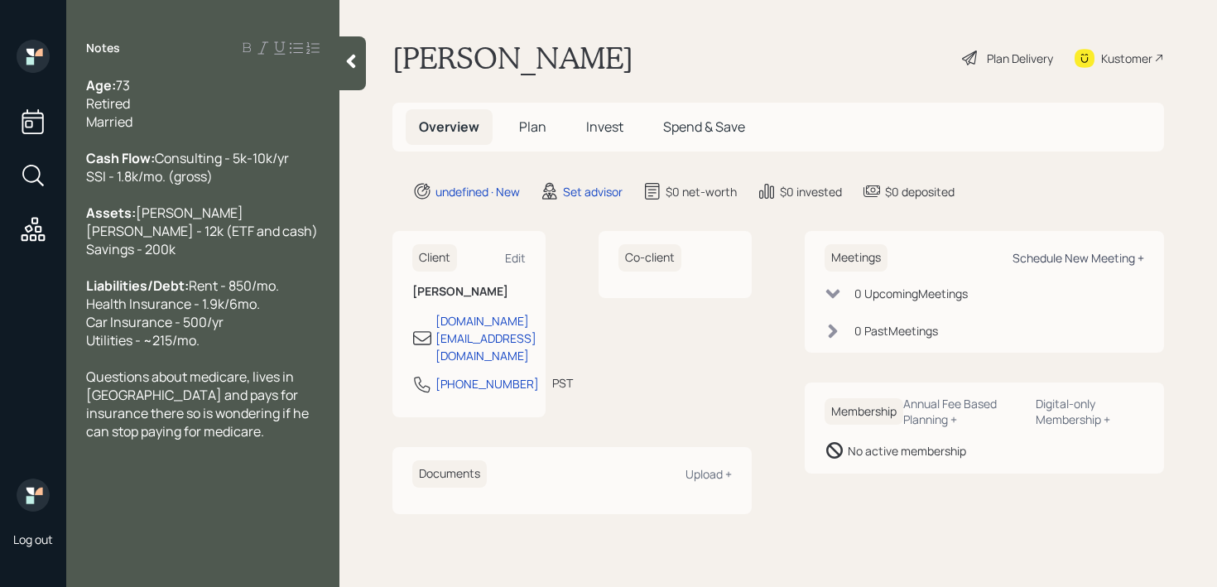
click at [1028, 257] on div "Schedule New Meeting +" at bounding box center [1078, 258] width 132 height 16
select select "round-[PERSON_NAME]"
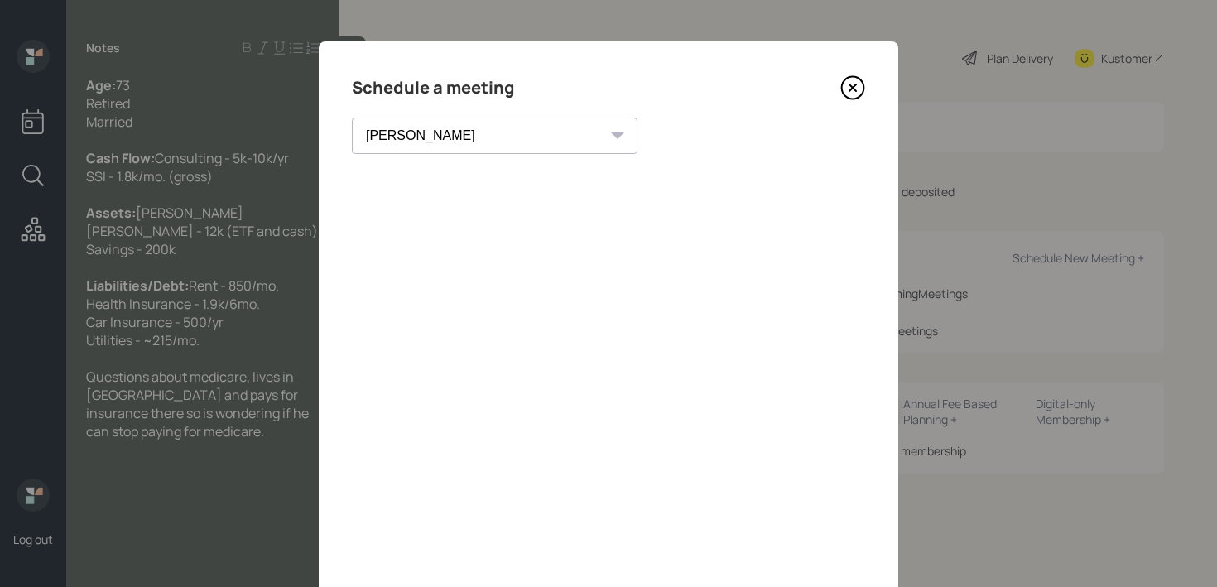
click at [854, 84] on icon at bounding box center [852, 87] width 7 height 7
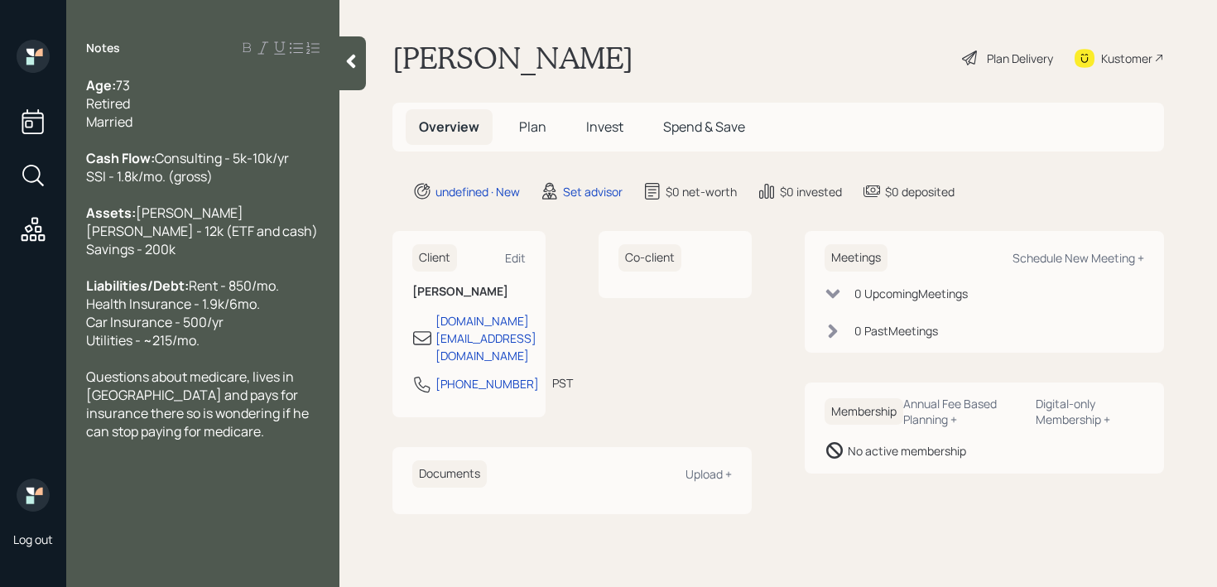
click at [248, 440] on div "Questions about medicare, lives in [GEOGRAPHIC_DATA] and pays for insurance the…" at bounding box center [202, 403] width 233 height 73
click at [223, 258] on div "Assets: [PERSON_NAME] [PERSON_NAME] - 12k (ETF and cash) Savings - 200k" at bounding box center [202, 231] width 233 height 55
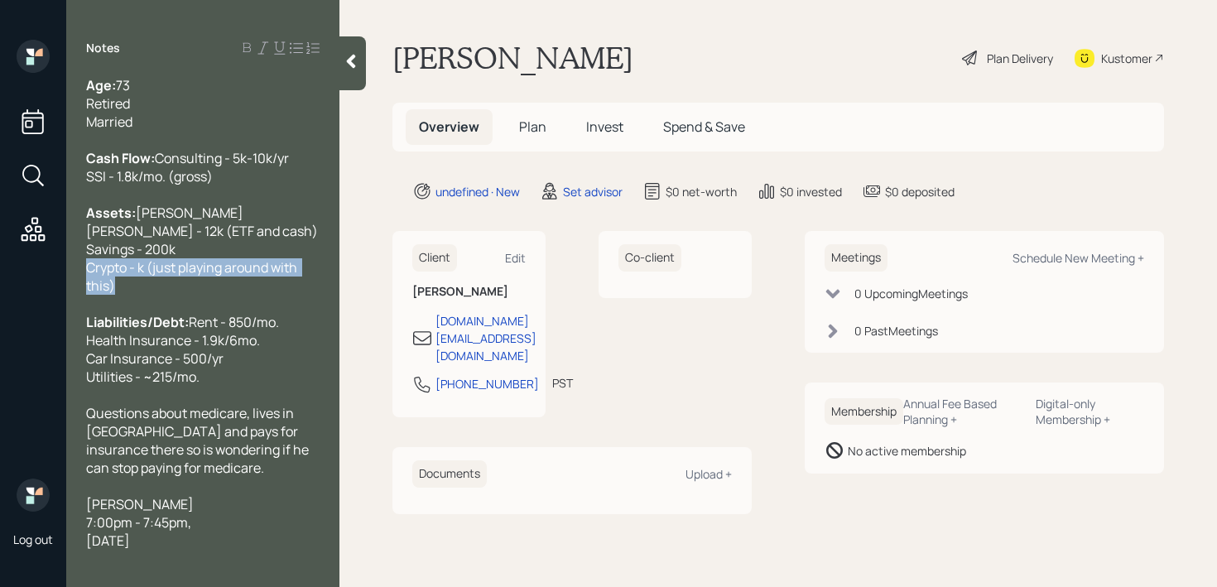
drag, startPoint x: 164, startPoint y: 307, endPoint x: 77, endPoint y: 286, distance: 89.5
click at [77, 286] on div "Age: [DEMOGRAPHIC_DATA] Retired Married Cash Flow: Consulting - 5k-10k/yr SSI -…" at bounding box center [202, 312] width 273 height 473
click at [175, 293] on span "Crypto - k (just playing around with this)" at bounding box center [193, 276] width 214 height 36
click at [142, 288] on span "Crypto - k (just playing around with this)" at bounding box center [193, 276] width 214 height 36
click at [171, 116] on div "Age: [DEMOGRAPHIC_DATA] Retired Married" at bounding box center [202, 103] width 233 height 55
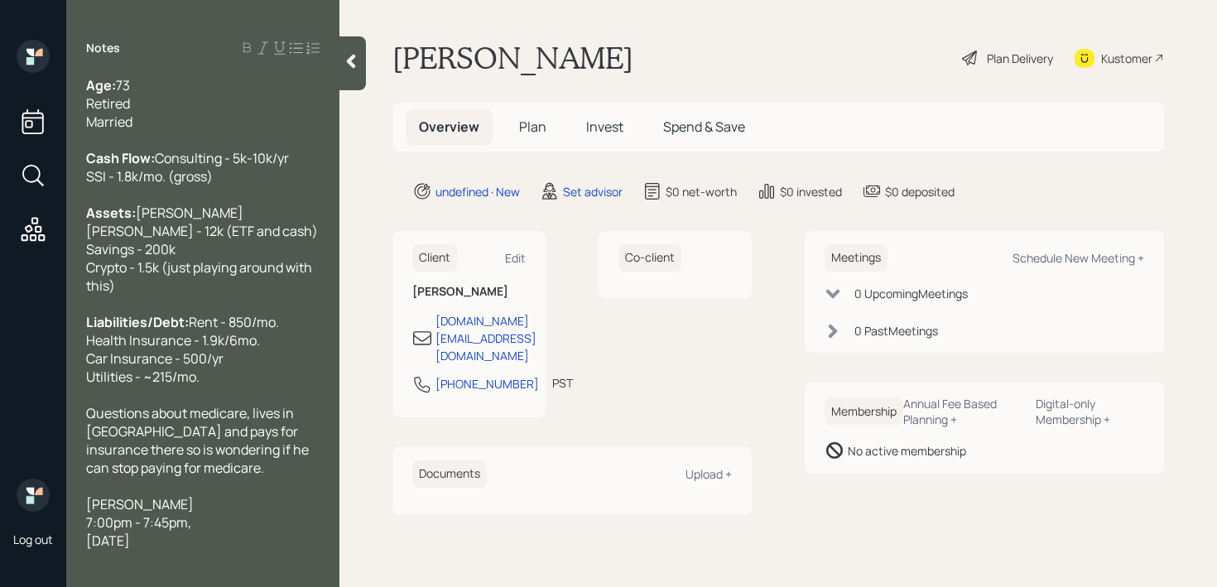
click at [148, 88] on div "Age: [DEMOGRAPHIC_DATA] Retired Married" at bounding box center [202, 103] width 233 height 55
click at [247, 531] on div "7:00pm - 7:45pm," at bounding box center [202, 522] width 233 height 18
click at [130, 550] on span "[DATE]" at bounding box center [108, 540] width 44 height 18
drag, startPoint x: 269, startPoint y: 557, endPoint x: 70, endPoint y: 514, distance: 203.3
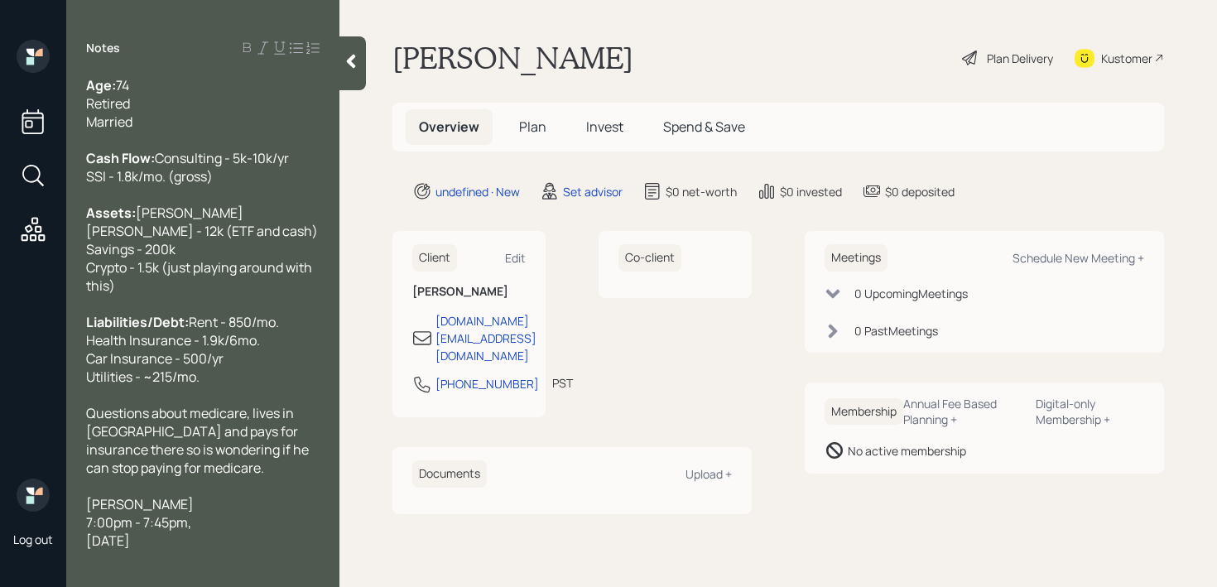
click at [70, 514] on div "Age: [DEMOGRAPHIC_DATA] Retired Married Cash Flow: Consulting - 5k-10k/yr SSI -…" at bounding box center [202, 312] width 273 height 473
click at [270, 531] on div "7:00pm - 7:45pm," at bounding box center [202, 522] width 233 height 18
click at [271, 550] on div "[DATE]" at bounding box center [202, 540] width 233 height 18
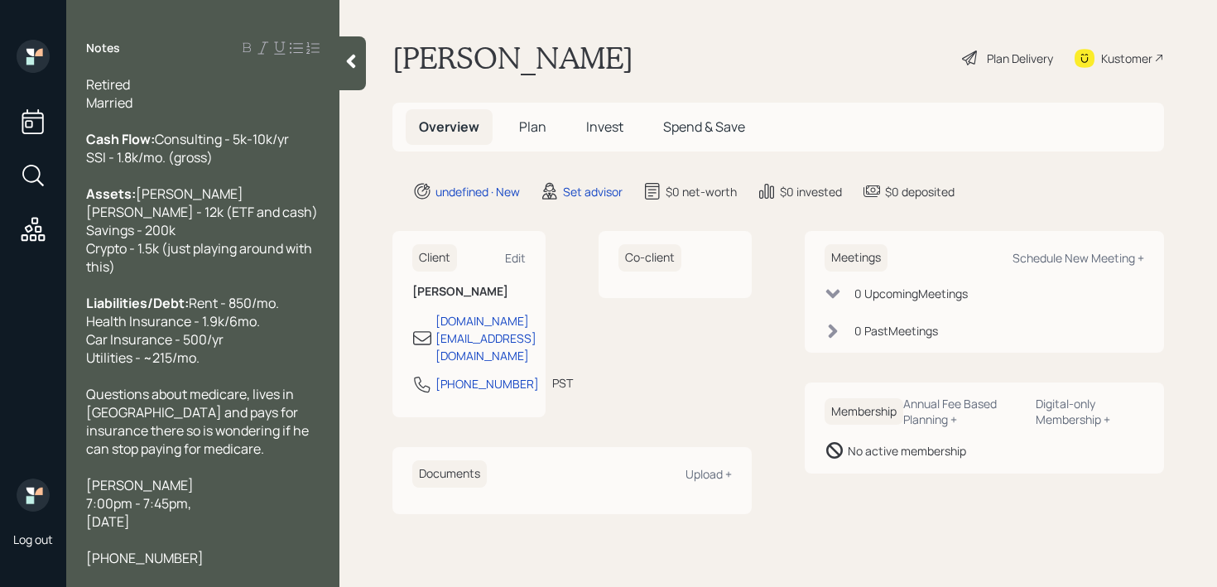
drag, startPoint x: 281, startPoint y: 517, endPoint x: 77, endPoint y: 489, distance: 206.4
click at [77, 489] on div "Age: [DEMOGRAPHIC_DATA] Retired Married Cash Flow: Consulting - 5k-10k/yr SSI -…" at bounding box center [202, 321] width 273 height 491
copy div "[PERSON_NAME] 7:00pm - 7:45pm[DATE]"
click at [191, 579] on div "Notes Age: [DEMOGRAPHIC_DATA] Retired Married Cash Flow: Consulting - 5k-10k/yr…" at bounding box center [202, 293] width 273 height 587
click at [203, 557] on div "[PHONE_NUMBER]" at bounding box center [202, 558] width 233 height 18
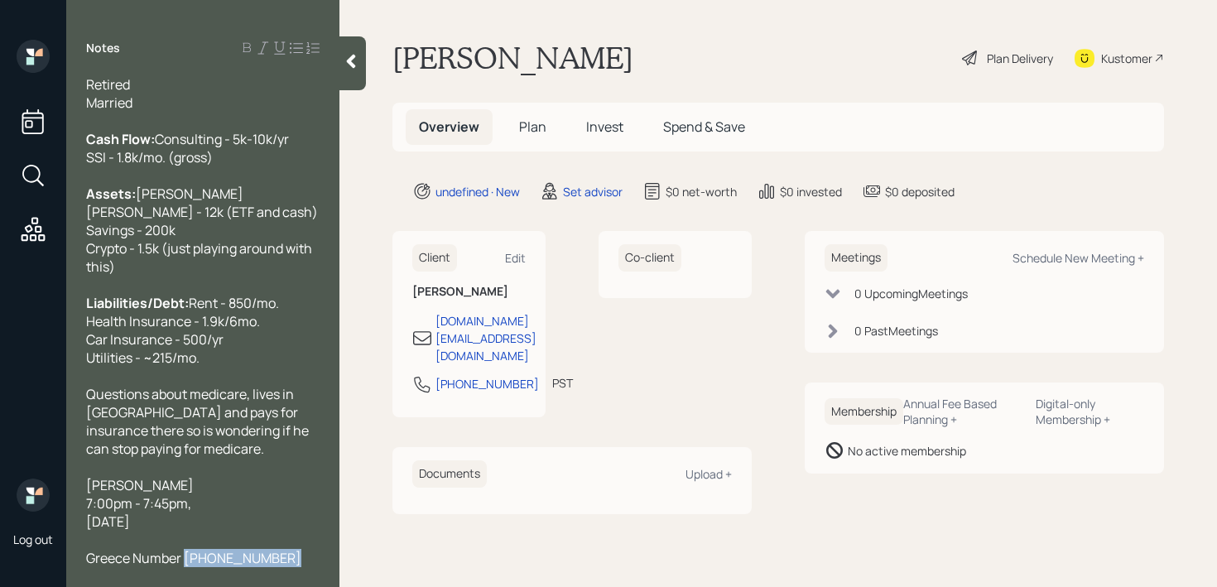
drag, startPoint x: 289, startPoint y: 555, endPoint x: 185, endPoint y: 555, distance: 104.3
click at [185, 555] on div "Greece Number [PHONE_NUMBER]" at bounding box center [202, 558] width 233 height 18
copy span "[PHONE_NUMBER]"
click at [132, 564] on span "Greece Number [PHONE_NUMBER]" at bounding box center [193, 558] width 215 height 18
click at [240, 130] on div "Cash Flow: Consulting - 5k-10k/yr SSI - 1.8k/mo. (gross)" at bounding box center [202, 148] width 233 height 36
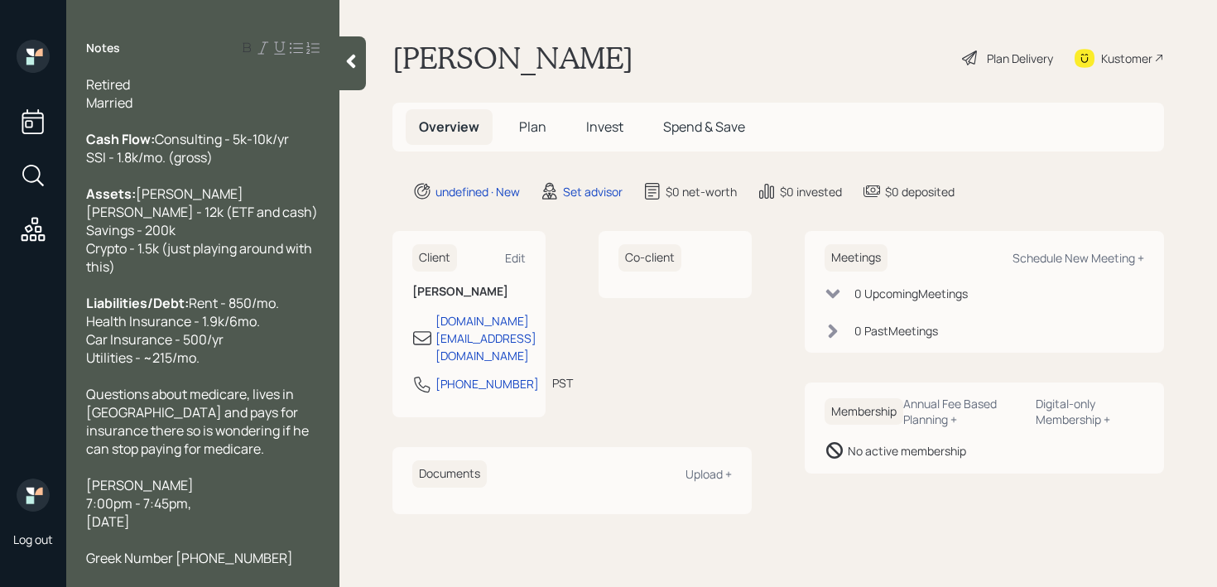
scroll to position [0, 0]
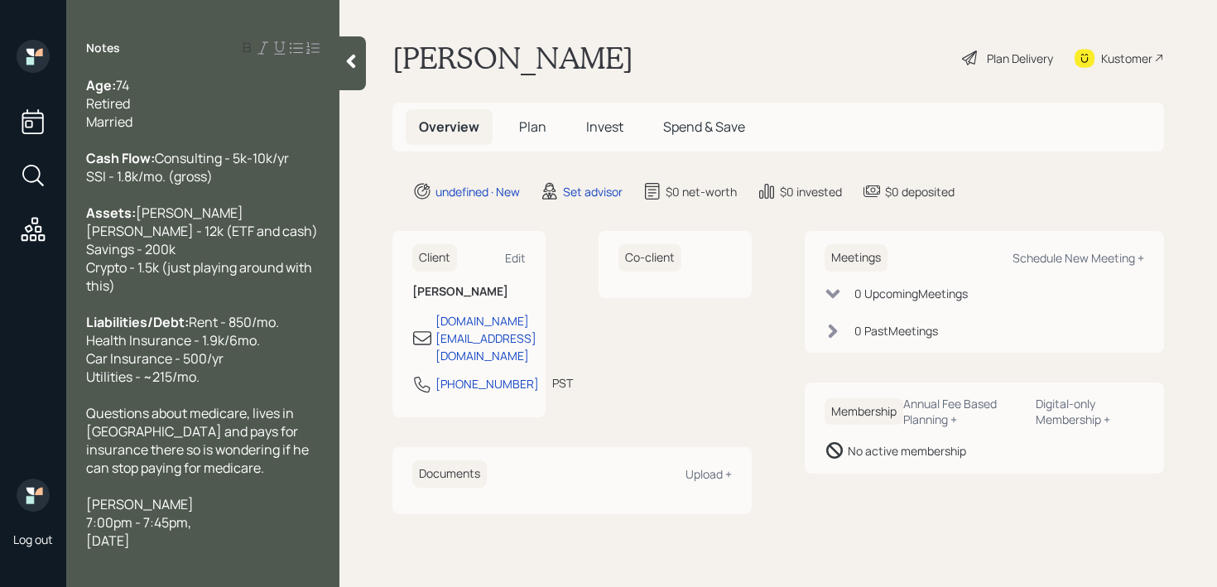
click at [240, 87] on div "Age: [DEMOGRAPHIC_DATA] Retired Married" at bounding box center [202, 103] width 233 height 55
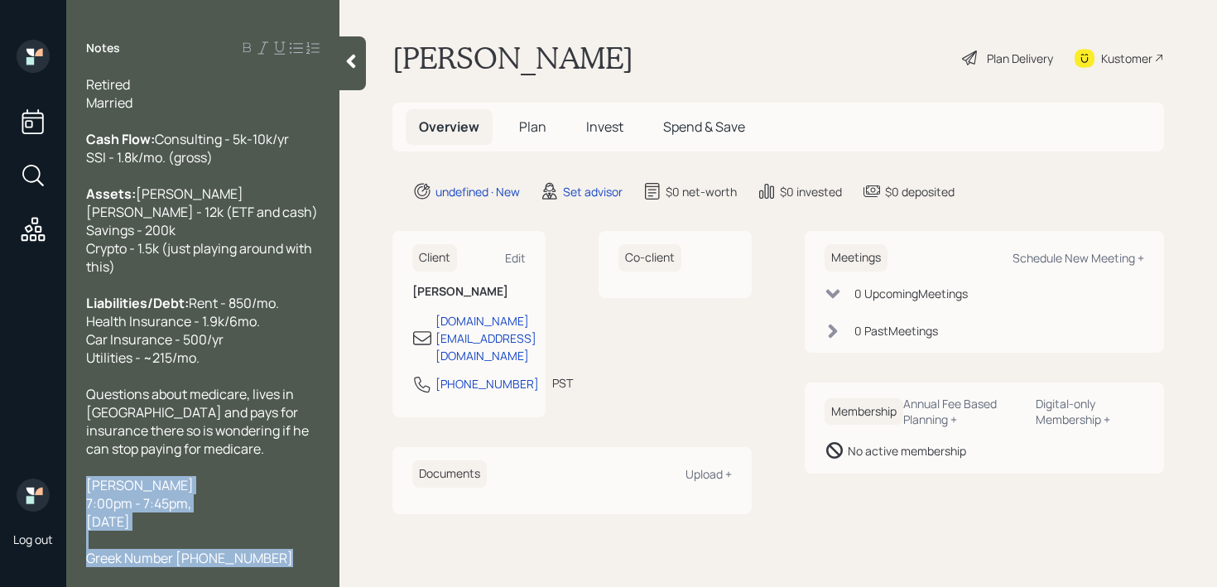
drag, startPoint x: 294, startPoint y: 561, endPoint x: 78, endPoint y: 489, distance: 227.7
click at [78, 489] on div "Age: [DEMOGRAPHIC_DATA] (Zoom friendly) Retired Married Cash Flow: Consulting -…" at bounding box center [202, 321] width 273 height 491
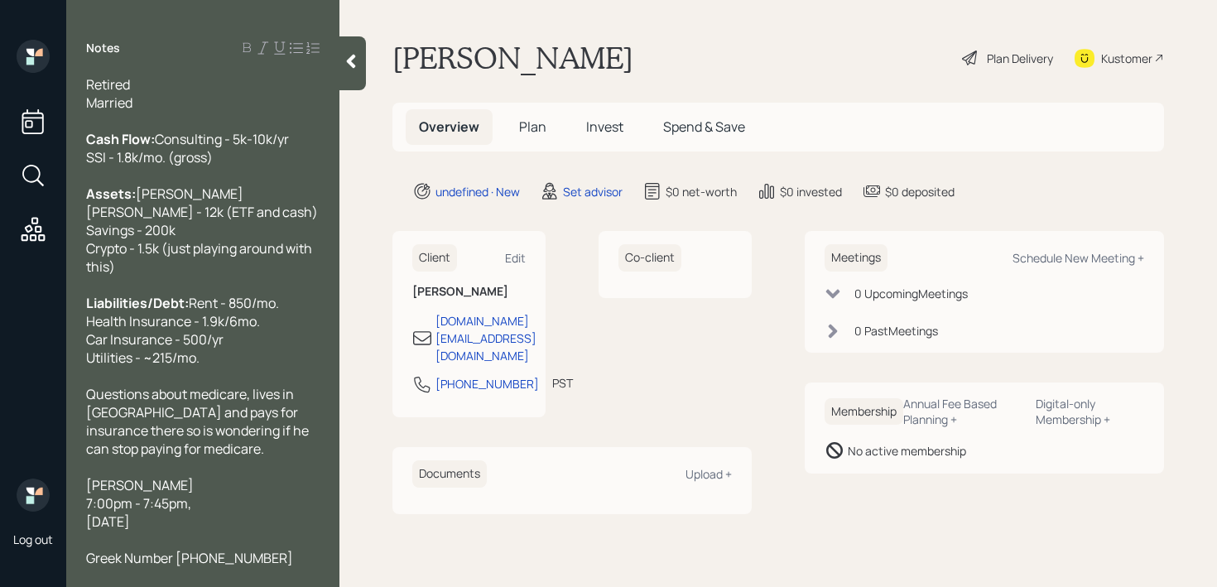
click at [204, 511] on div "7:00pm - 7:45pm," at bounding box center [202, 503] width 233 height 18
drag, startPoint x: 171, startPoint y: 556, endPoint x: 50, endPoint y: 556, distance: 121.7
click at [50, 556] on div "Log out Notes Age: [DEMOGRAPHIC_DATA] (Zoom friendly) Retired Married Cash Flow…" at bounding box center [608, 293] width 1217 height 587
drag, startPoint x: 290, startPoint y: 526, endPoint x: 79, endPoint y: 485, distance: 214.9
click at [79, 485] on div "Age: [DEMOGRAPHIC_DATA] (Zoom friendly) Retired Married Cash Flow: Consulting -…" at bounding box center [202, 321] width 273 height 491
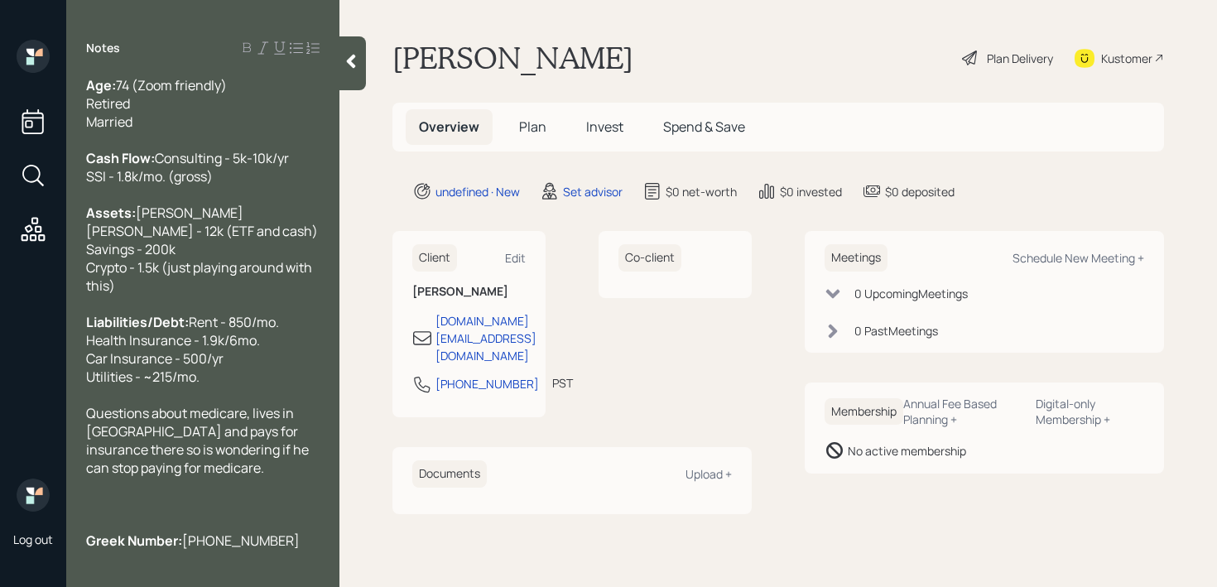
scroll to position [0, 0]
click at [231, 386] on div "Liabilities/Debt: Rent - 850/mo. Health Insurance - 1.9k/6mo. Car Insurance - 5…" at bounding box center [202, 349] width 233 height 73
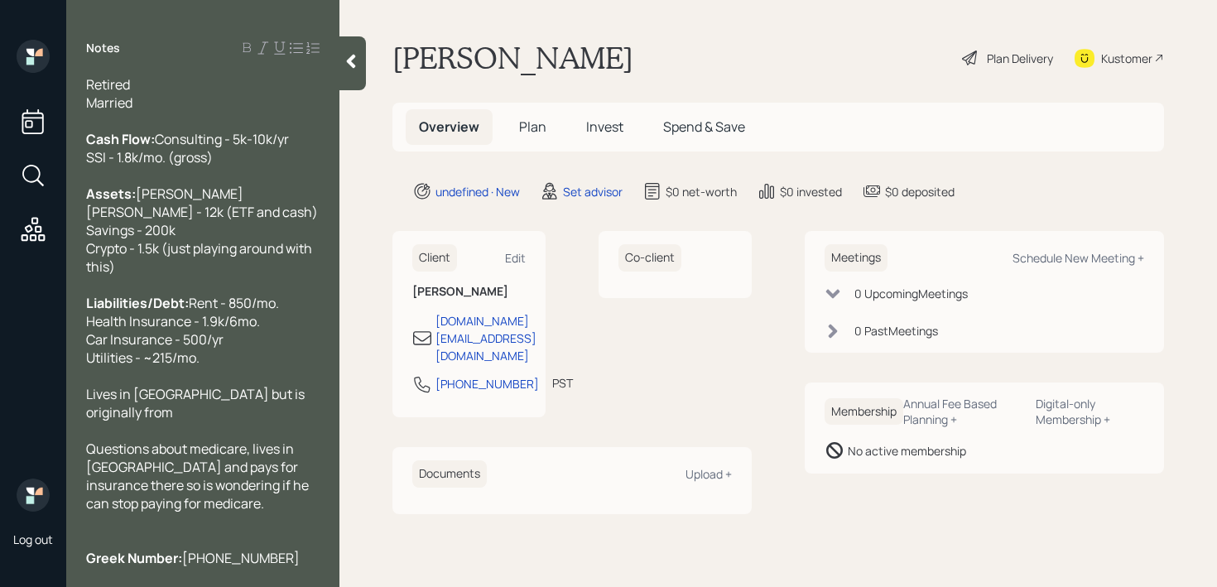
scroll to position [55, 0]
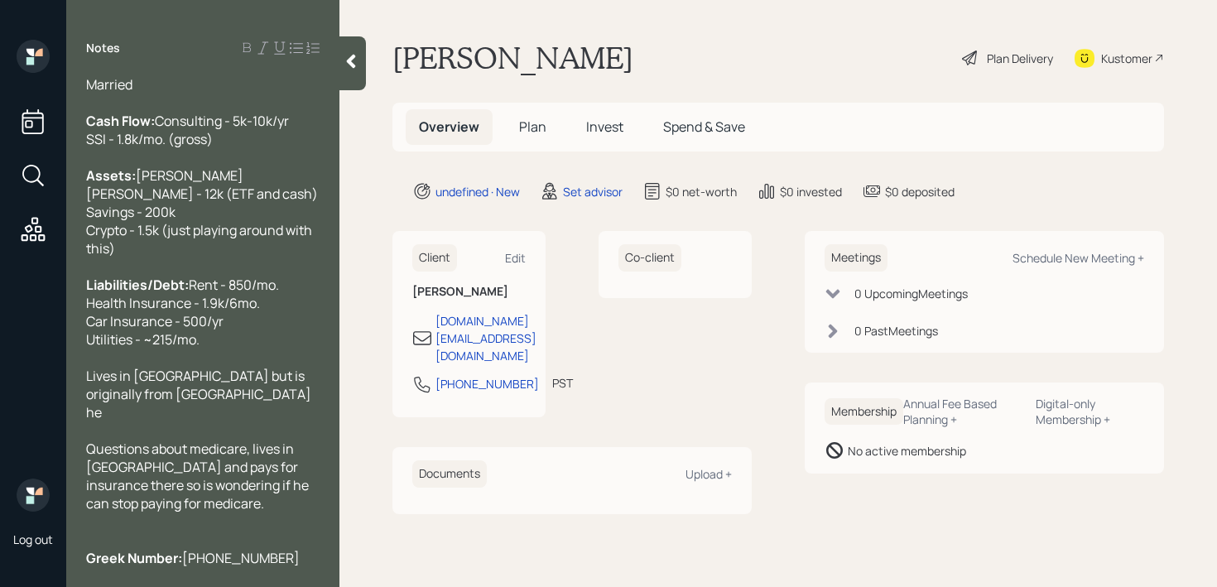
click at [180, 390] on span "Lives in [GEOGRAPHIC_DATA] but is originally from [GEOGRAPHIC_DATA] he" at bounding box center [200, 394] width 228 height 55
click at [242, 416] on div "Lives in [GEOGRAPHIC_DATA] with his husband but is originally from [GEOGRAPHIC_…" at bounding box center [202, 394] width 233 height 55
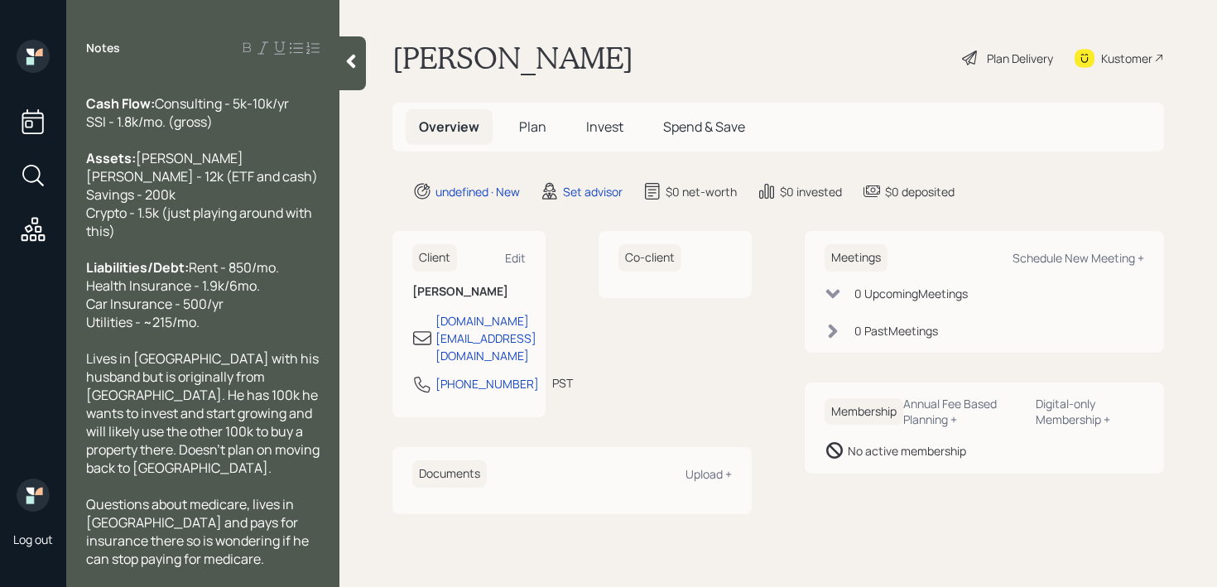
scroll to position [127, 0]
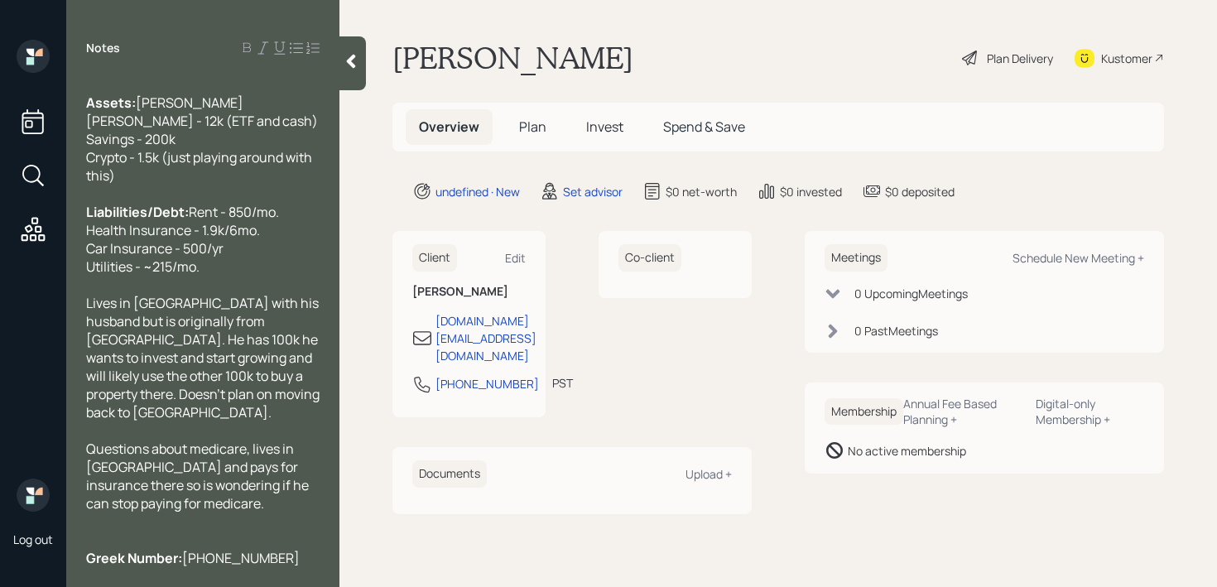
click at [181, 509] on div "Questions about medicare, lives in [GEOGRAPHIC_DATA] and pays for insurance the…" at bounding box center [202, 476] width 233 height 73
click at [273, 415] on div "Lives in [GEOGRAPHIC_DATA] with his husband but is originally from [GEOGRAPHIC_…" at bounding box center [202, 357] width 233 height 127
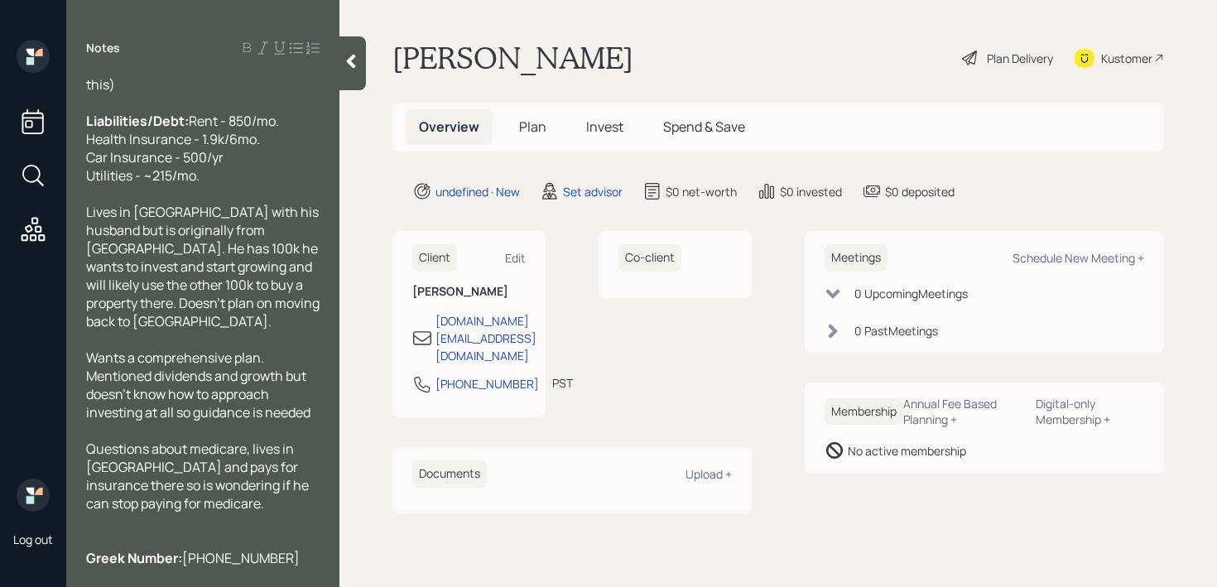
scroll to position [0, 0]
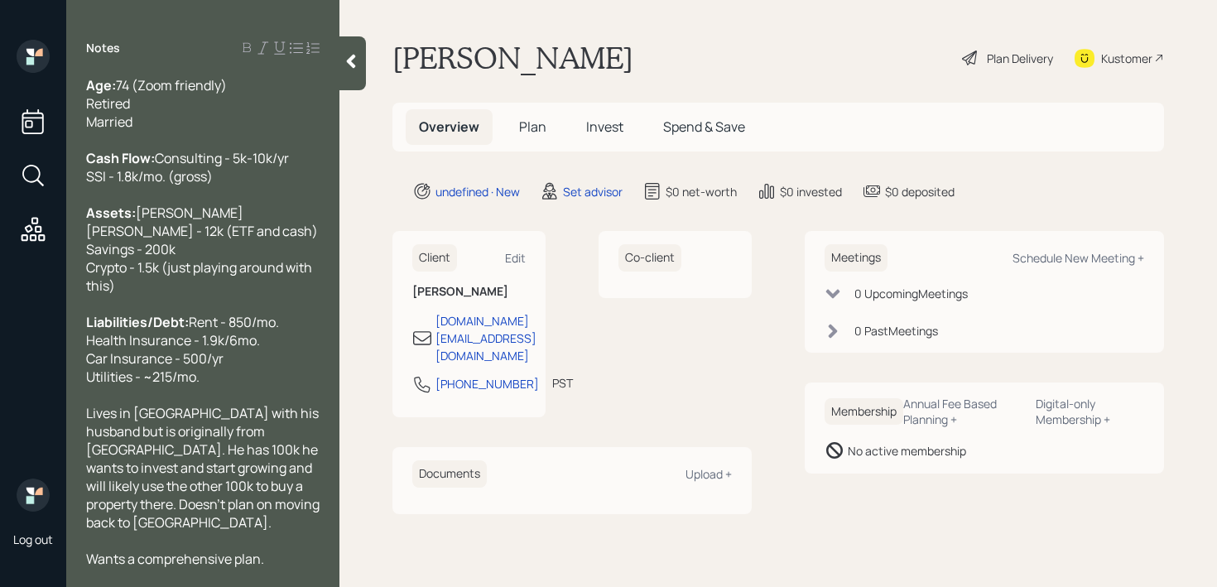
click at [258, 112] on div "Age: [DEMOGRAPHIC_DATA] (Zoom friendly) Retired Married" at bounding box center [202, 103] width 233 height 55
click at [258, 124] on div "Age: [DEMOGRAPHIC_DATA] (Zoom friendly) Retired Married" at bounding box center [202, 103] width 233 height 55
click at [348, 69] on icon at bounding box center [351, 61] width 17 height 17
